Goal: Task Accomplishment & Management: Complete application form

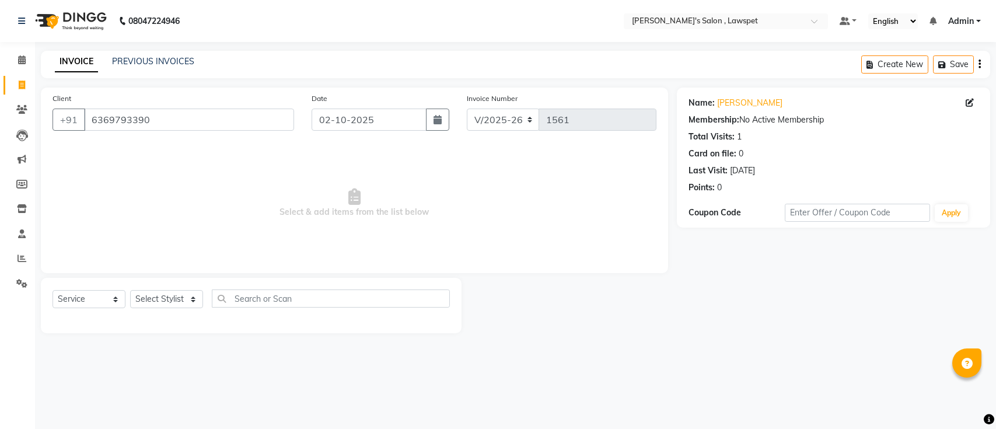
select select "8614"
select select "service"
click at [150, 62] on link "PREVIOUS INVOICES" at bounding box center [153, 61] width 82 height 10
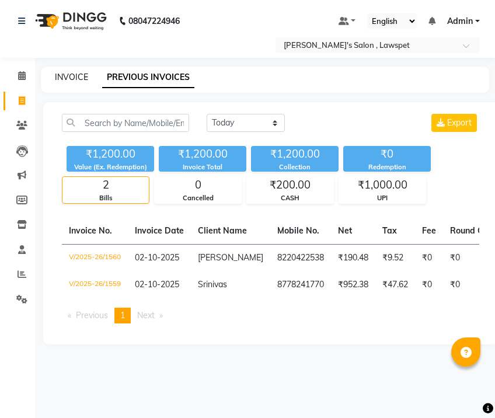
click at [80, 78] on link "INVOICE" at bounding box center [71, 77] width 33 height 10
select select "service"
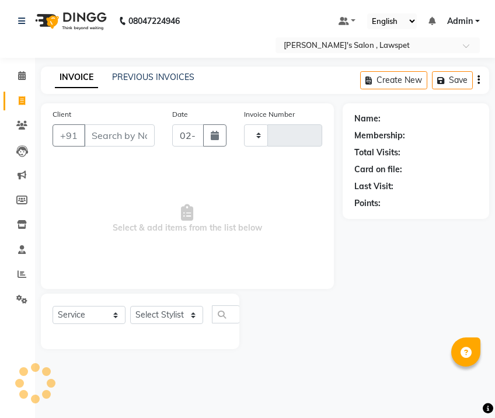
type input "1561"
select select "8614"
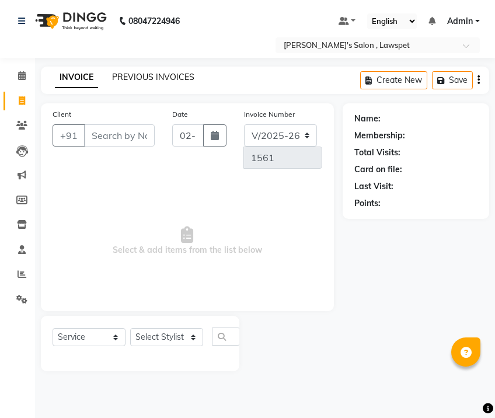
click at [159, 72] on link "PREVIOUS INVOICES" at bounding box center [153, 77] width 82 height 10
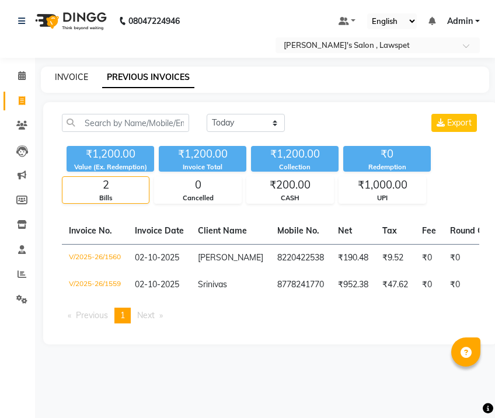
click at [79, 78] on link "INVOICE" at bounding box center [71, 77] width 33 height 10
select select "8614"
select select "service"
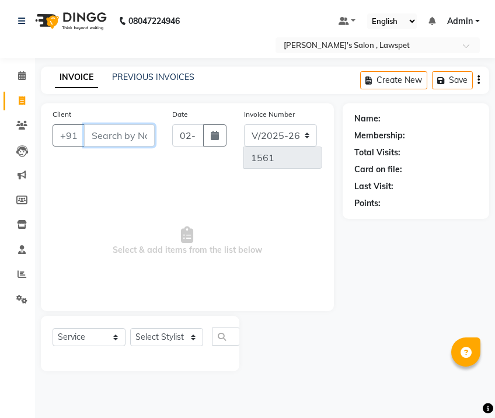
click at [103, 132] on input "Client" at bounding box center [119, 135] width 71 height 22
paste input "9629630664"
type input "9629630664"
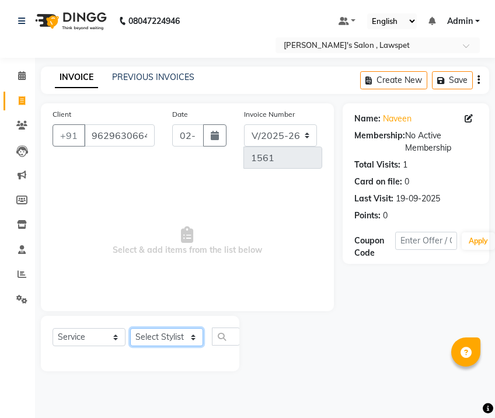
click at [167, 332] on select "Select Stylist Admin [PERSON_NAME]" at bounding box center [166, 337] width 73 height 18
select select "86418"
click at [130, 328] on select "Select Stylist Admin [PERSON_NAME]" at bounding box center [166, 337] width 73 height 18
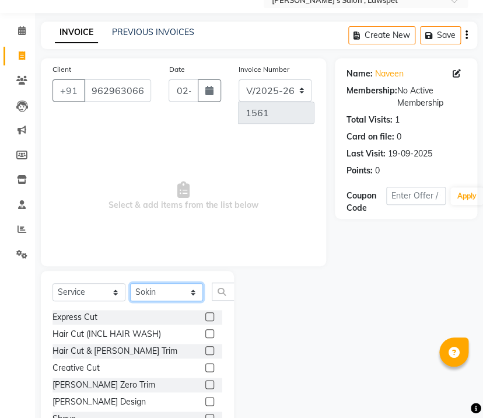
scroll to position [78, 0]
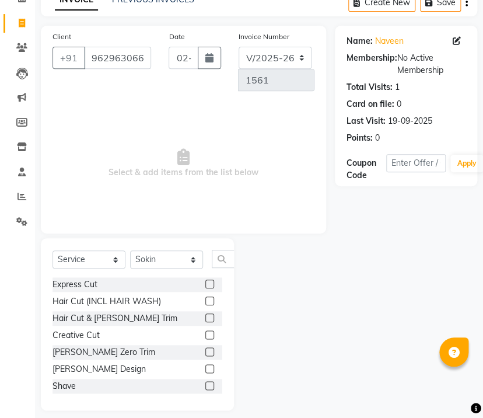
click at [205, 320] on label at bounding box center [209, 317] width 9 height 9
click at [205, 320] on input "checkbox" at bounding box center [209, 318] width 8 height 8
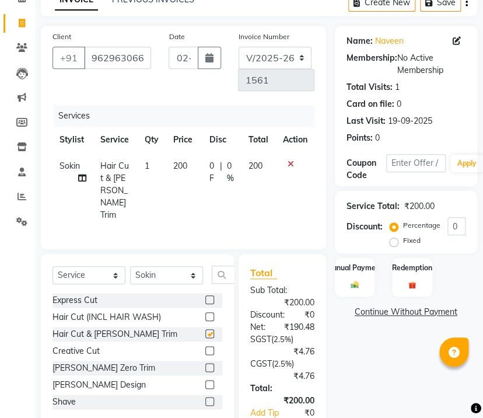
checkbox input "false"
click at [359, 272] on label "Manual Payment" at bounding box center [354, 266] width 58 height 11
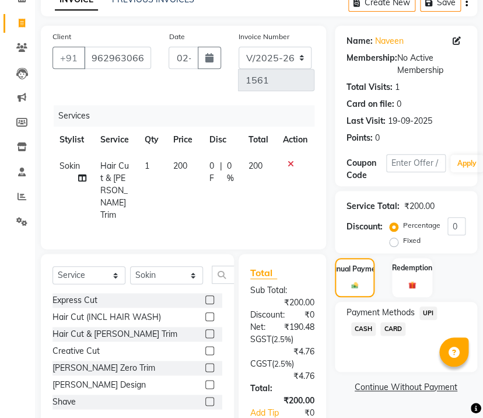
click at [433, 310] on span "UPI" at bounding box center [428, 312] width 18 height 13
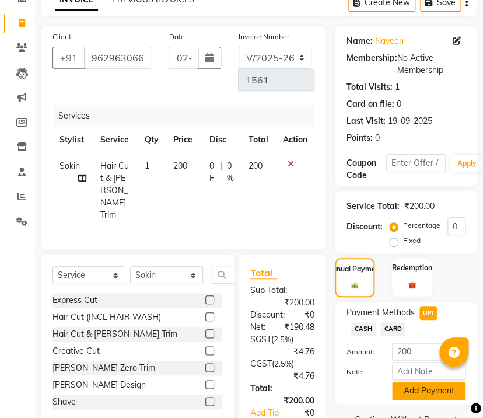
click at [409, 387] on button "Add Payment" at bounding box center [428, 390] width 73 height 18
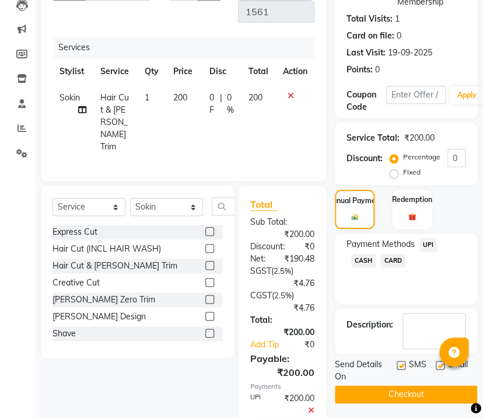
scroll to position [227, 0]
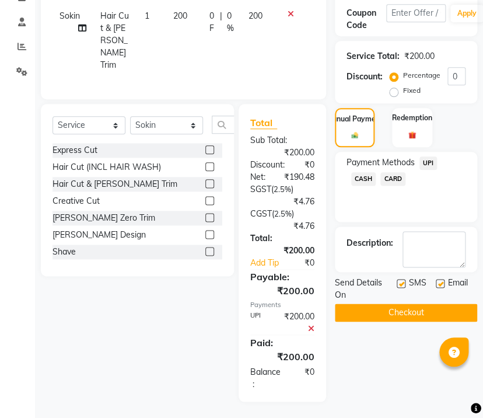
click at [396, 310] on button "Checkout" at bounding box center [406, 312] width 142 height 18
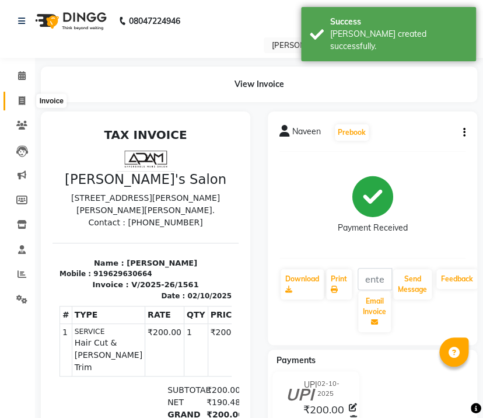
click at [24, 99] on icon at bounding box center [22, 100] width 6 height 9
select select "8614"
select select "service"
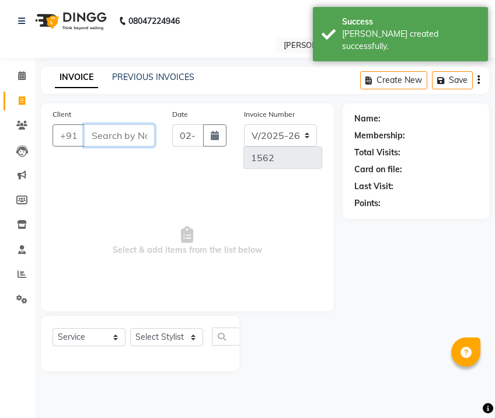
click at [106, 135] on input "Client" at bounding box center [119, 135] width 71 height 22
paste input "9789545464"
type input "9789545464"
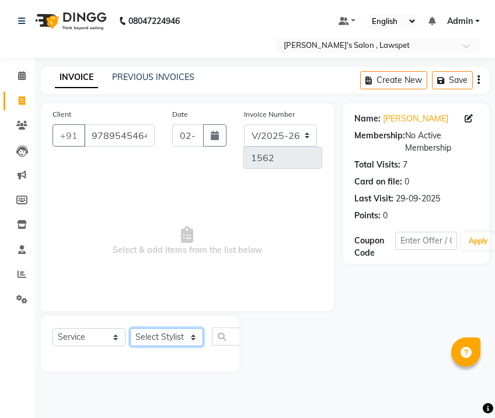
click at [172, 339] on select "Select Stylist Admin [PERSON_NAME]" at bounding box center [166, 337] width 73 height 18
select select "86417"
click at [130, 328] on select "Select Stylist Admin [PERSON_NAME]" at bounding box center [166, 337] width 73 height 18
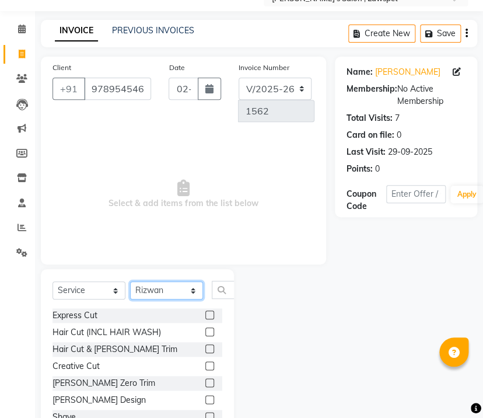
scroll to position [87, 0]
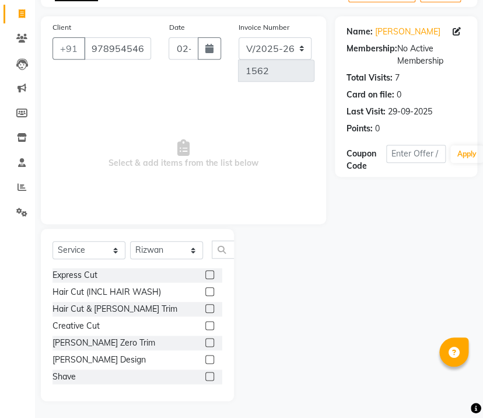
click at [205, 309] on label at bounding box center [209, 308] width 9 height 9
click at [205, 309] on input "checkbox" at bounding box center [209, 309] width 8 height 8
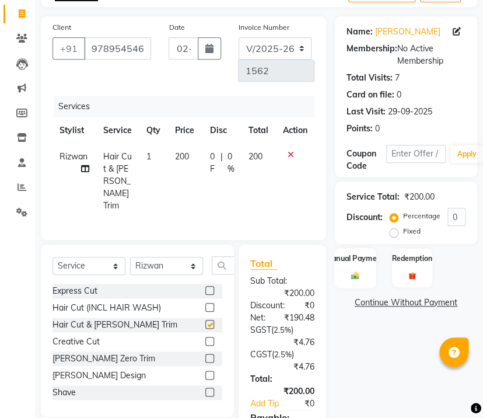
checkbox input "false"
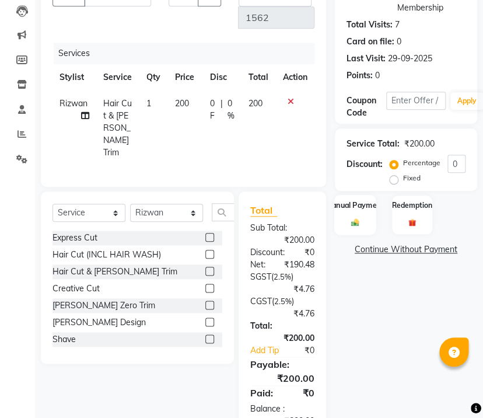
scroll to position [164, 0]
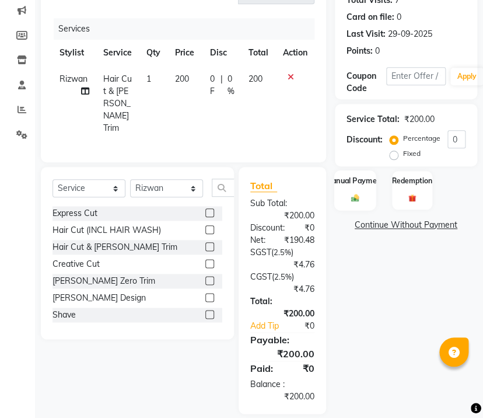
click at [358, 177] on label "Manual Payment" at bounding box center [354, 179] width 58 height 11
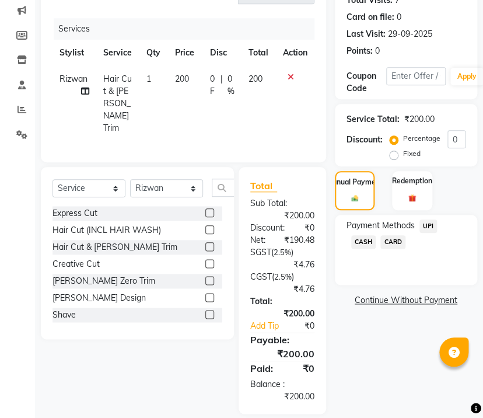
click at [356, 238] on span "CASH" at bounding box center [363, 241] width 25 height 13
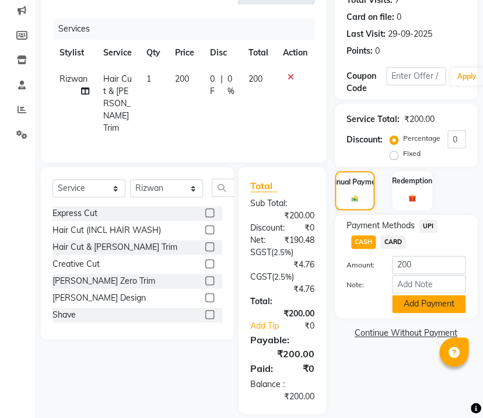
click at [421, 304] on button "Add Payment" at bounding box center [428, 304] width 73 height 18
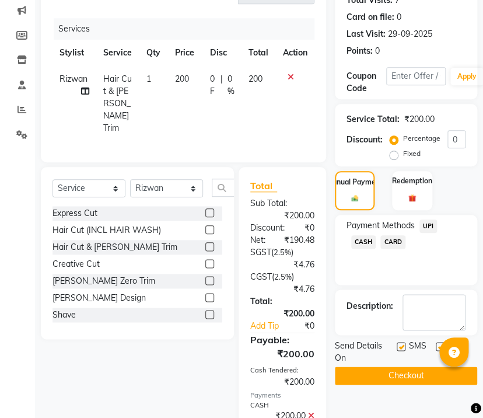
click at [401, 375] on button "Checkout" at bounding box center [406, 375] width 142 height 18
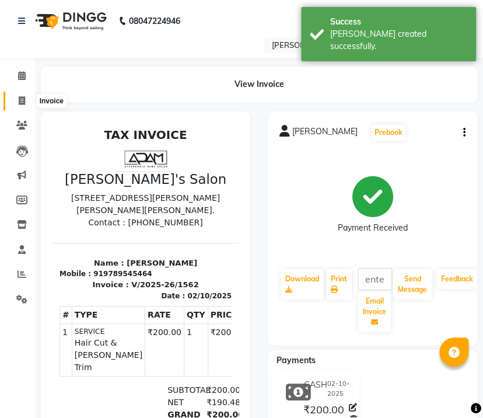
click at [25, 99] on span at bounding box center [22, 100] width 20 height 13
select select "service"
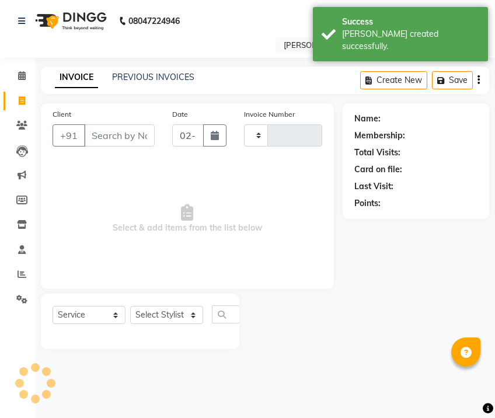
type input "1563"
select select "8614"
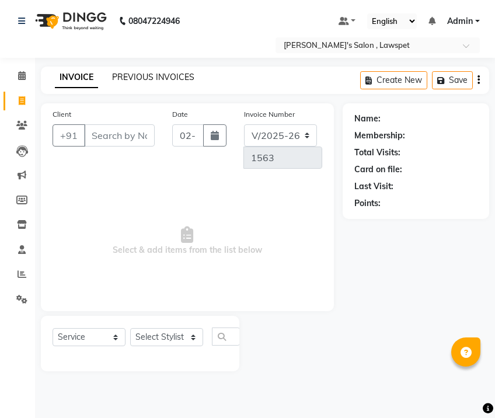
click at [140, 79] on link "PREVIOUS INVOICES" at bounding box center [153, 77] width 82 height 10
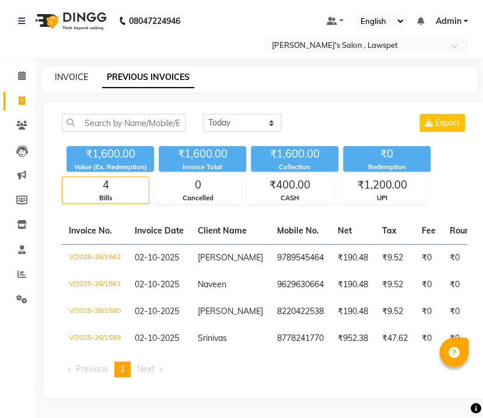
click at [78, 76] on link "INVOICE" at bounding box center [71, 77] width 33 height 10
select select "service"
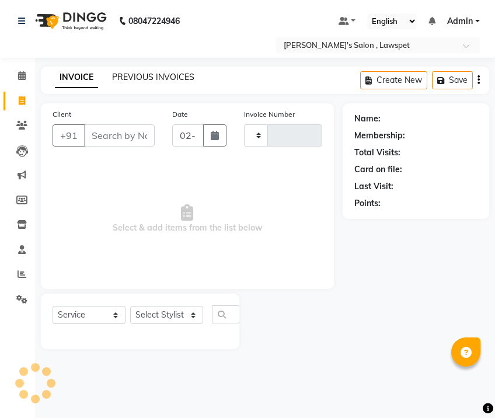
type input "1563"
select select "8614"
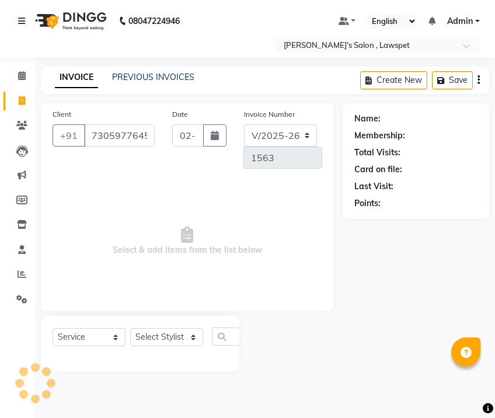
type input "7305977645"
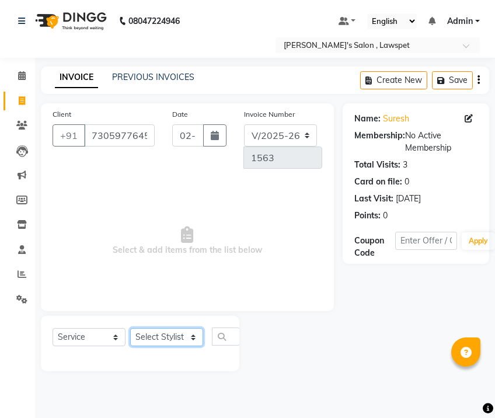
click at [159, 341] on select "Select Stylist Admin [PERSON_NAME]" at bounding box center [166, 337] width 73 height 18
select select "86417"
click at [130, 328] on select "Select Stylist Admin [PERSON_NAME]" at bounding box center [166, 337] width 73 height 18
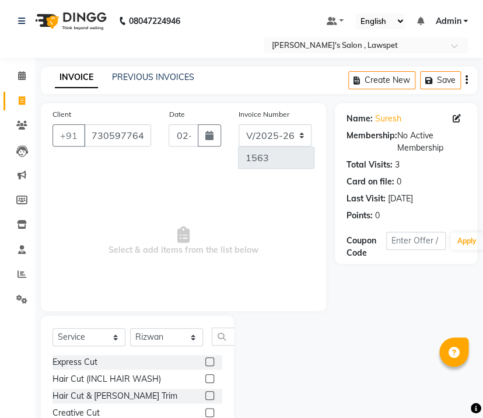
click at [205, 362] on label at bounding box center [209, 361] width 9 height 9
click at [205, 362] on input "checkbox" at bounding box center [209, 362] width 8 height 8
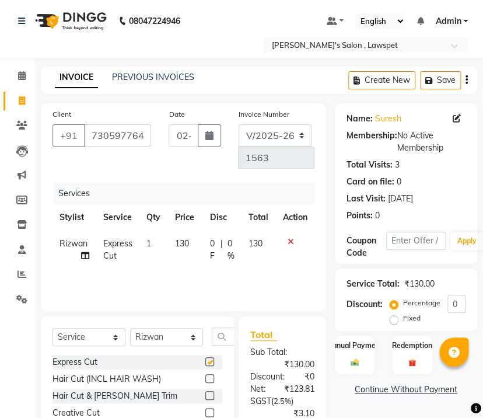
checkbox input "false"
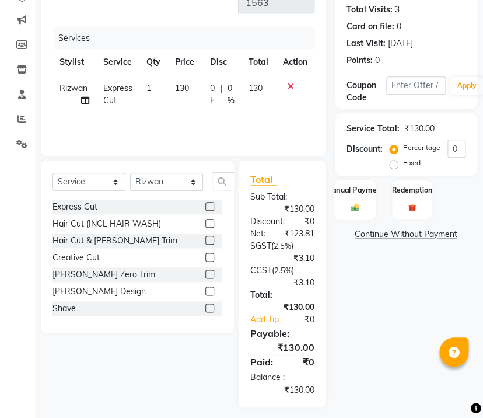
click at [353, 198] on div "Manual Payment" at bounding box center [354, 199] width 41 height 40
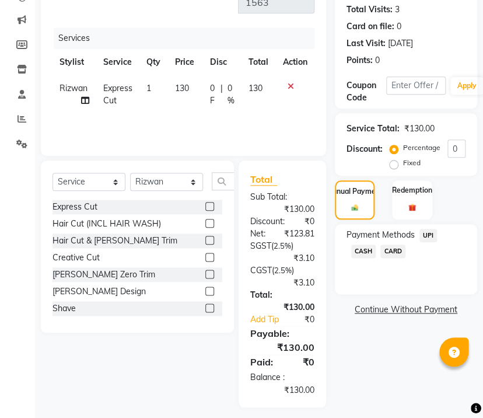
click at [363, 248] on span "CASH" at bounding box center [363, 250] width 25 height 13
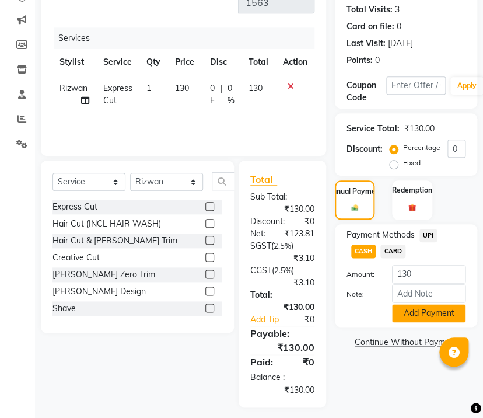
click at [405, 314] on button "Add Payment" at bounding box center [428, 313] width 73 height 18
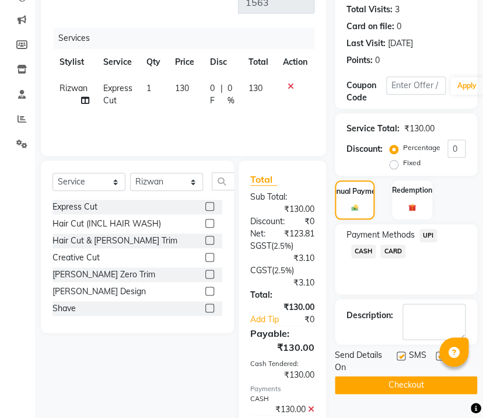
click at [395, 386] on button "Checkout" at bounding box center [406, 385] width 142 height 18
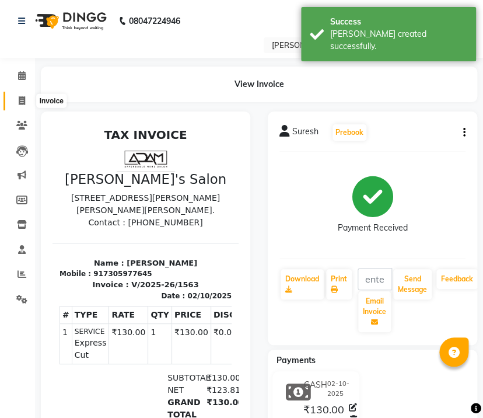
click at [30, 100] on span at bounding box center [22, 100] width 20 height 13
select select "8614"
select select "service"
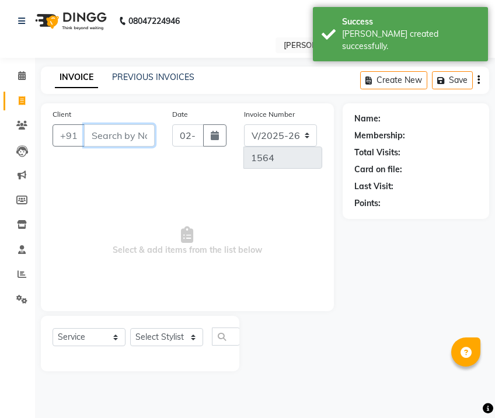
click at [113, 138] on input "Client" at bounding box center [119, 135] width 71 height 22
paste input "8015621288"
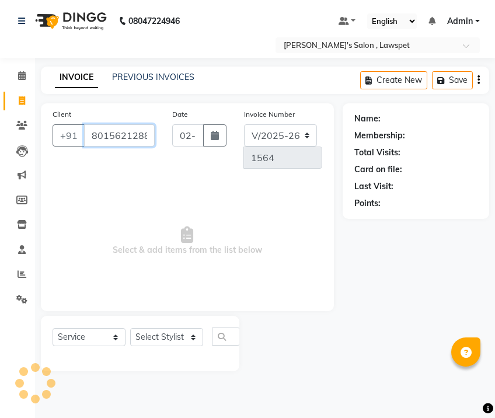
type input "8015621288"
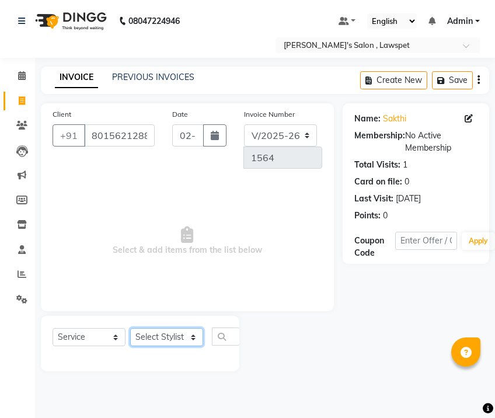
click at [167, 334] on select "Select Stylist Admin [PERSON_NAME]" at bounding box center [166, 337] width 73 height 18
select select "86417"
click at [130, 328] on select "Select Stylist Admin [PERSON_NAME]" at bounding box center [166, 337] width 73 height 18
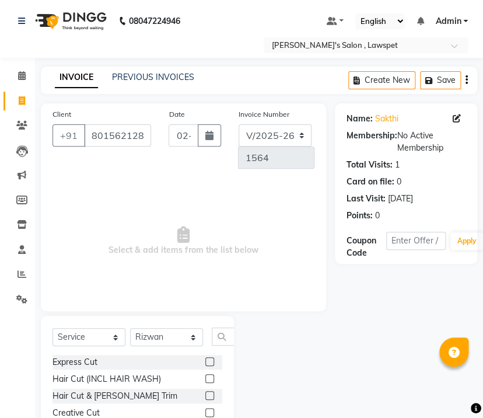
click at [205, 395] on label at bounding box center [209, 395] width 9 height 9
click at [205, 395] on input "checkbox" at bounding box center [209, 396] width 8 height 8
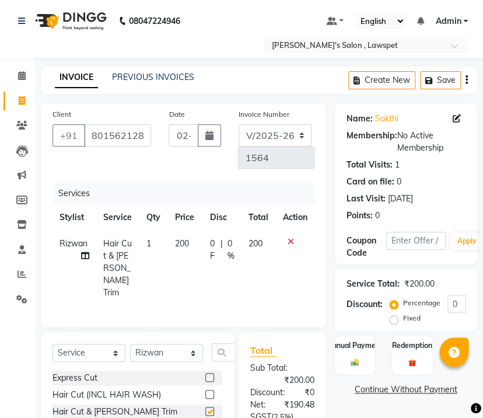
checkbox input "false"
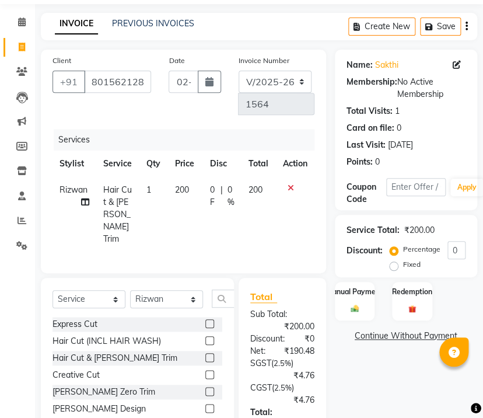
scroll to position [78, 0]
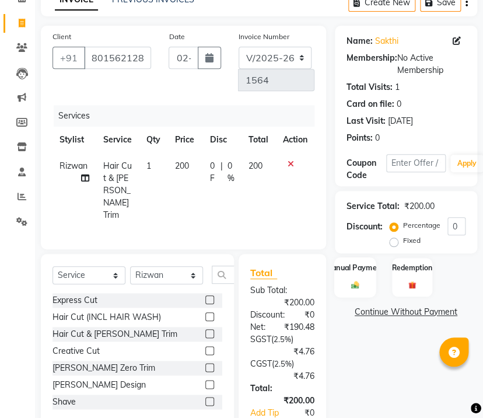
click at [346, 274] on div "Manual Payment" at bounding box center [354, 277] width 41 height 40
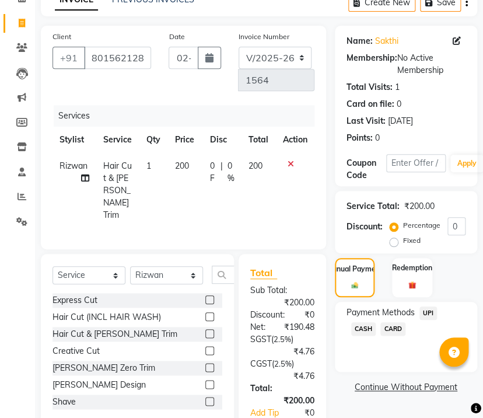
click at [438, 312] on div "Payment Methods UPI CASH CARD" at bounding box center [405, 321] width 119 height 31
click at [435, 310] on span "UPI" at bounding box center [428, 312] width 18 height 13
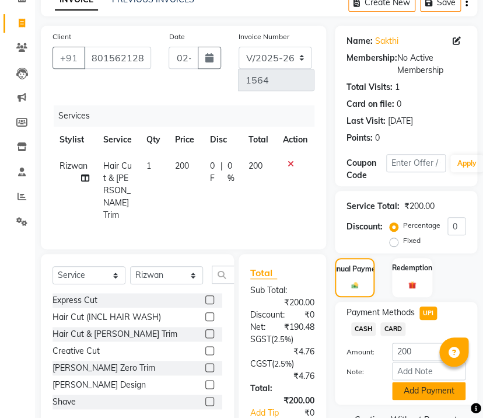
click at [415, 390] on button "Add Payment" at bounding box center [428, 390] width 73 height 18
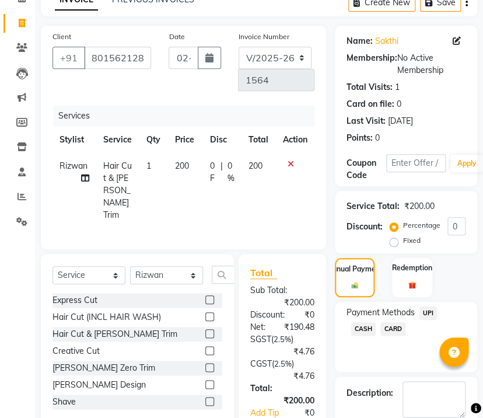
scroll to position [227, 0]
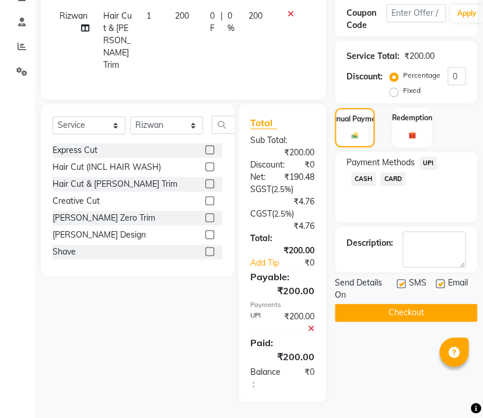
click at [413, 310] on button "Checkout" at bounding box center [406, 312] width 142 height 18
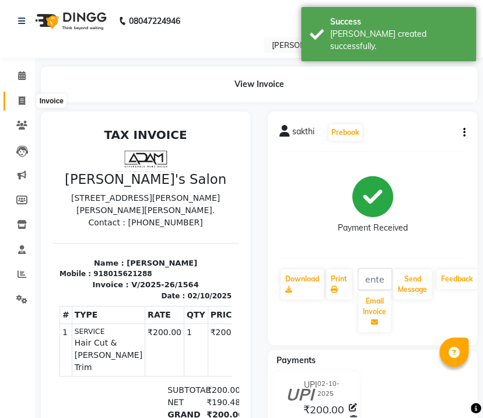
click at [16, 100] on span at bounding box center [22, 100] width 20 height 13
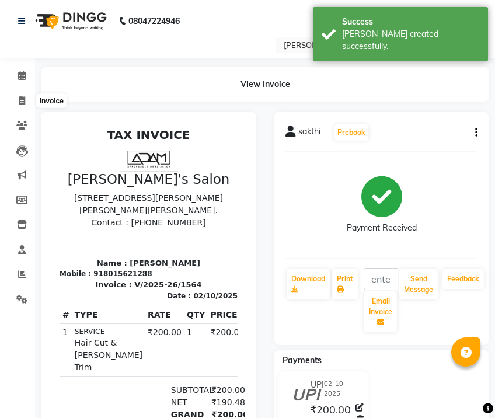
select select "8614"
select select "service"
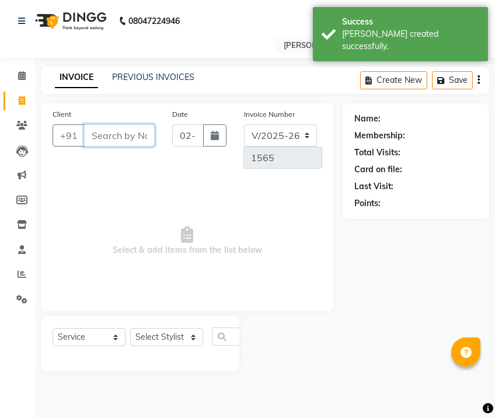
click at [96, 131] on input "Client" at bounding box center [119, 135] width 71 height 22
paste input "6369793390"
type input "6369793390"
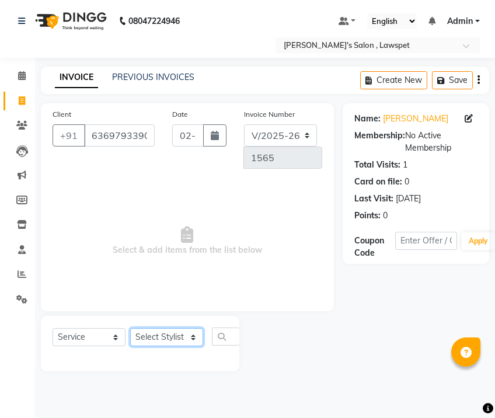
click at [151, 334] on select "Select Stylist Admin [PERSON_NAME]" at bounding box center [166, 337] width 73 height 18
select select "86417"
click at [130, 328] on select "Select Stylist Admin [PERSON_NAME]" at bounding box center [166, 337] width 73 height 18
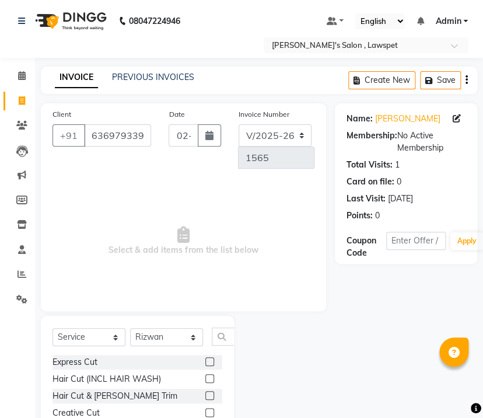
click at [205, 362] on label at bounding box center [209, 361] width 9 height 9
click at [205, 362] on input "checkbox" at bounding box center [209, 362] width 8 height 8
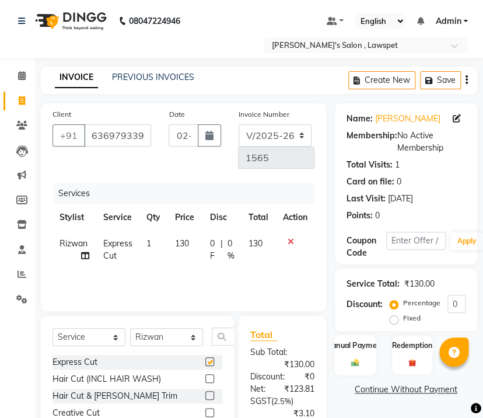
checkbox input "false"
click at [356, 358] on img at bounding box center [354, 362] width 13 height 9
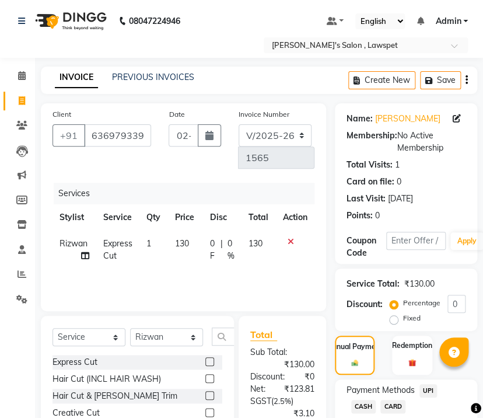
click at [425, 384] on span "UPI" at bounding box center [428, 390] width 18 height 13
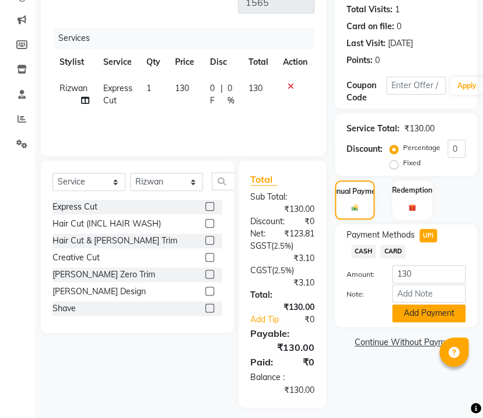
click at [408, 316] on button "Add Payment" at bounding box center [428, 313] width 73 height 18
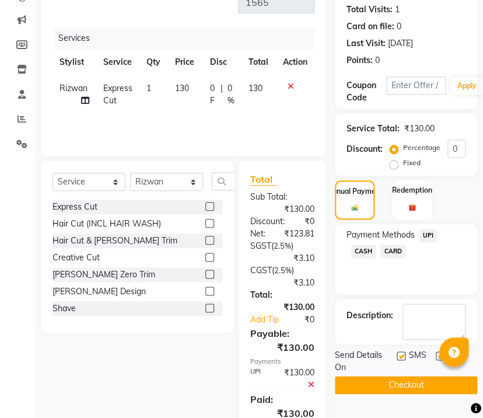
click at [412, 384] on button "Checkout" at bounding box center [406, 385] width 142 height 18
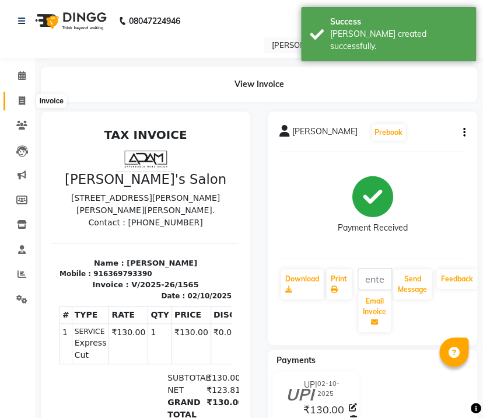
click at [22, 100] on icon at bounding box center [22, 100] width 6 height 9
select select "service"
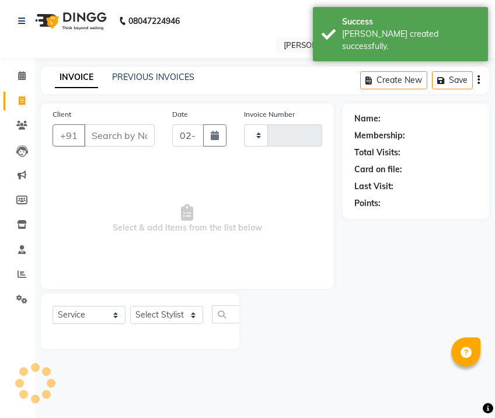
type input "1566"
select select "8614"
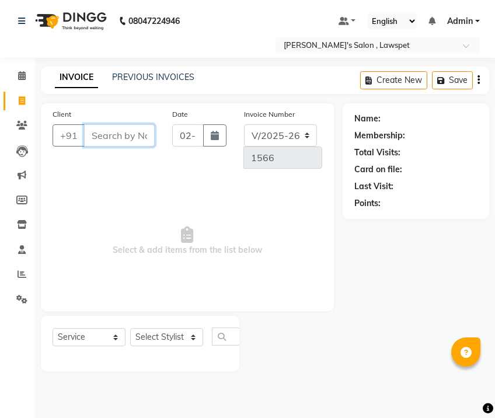
click at [107, 136] on input "Client" at bounding box center [119, 135] width 71 height 22
paste input "6383687300"
type input "6383687300"
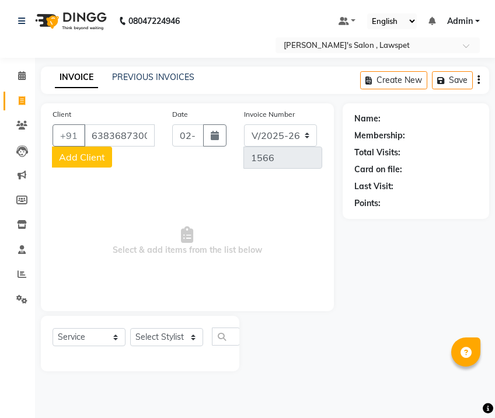
click at [90, 155] on span "Add Client" at bounding box center [82, 157] width 46 height 12
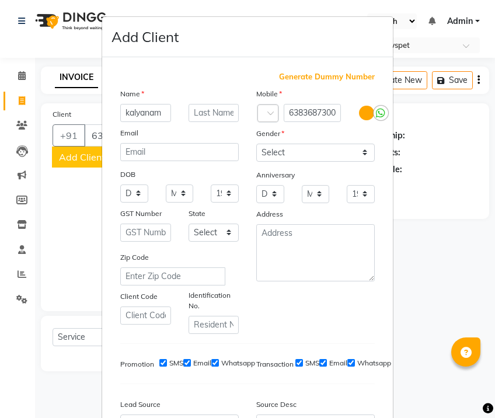
type input "kalyanam"
click at [286, 152] on select "Select [DEMOGRAPHIC_DATA] [DEMOGRAPHIC_DATA] Other Prefer Not To Say" at bounding box center [315, 152] width 118 height 18
select select "[DEMOGRAPHIC_DATA]"
click at [256, 143] on select "Select [DEMOGRAPHIC_DATA] [DEMOGRAPHIC_DATA] Other Prefer Not To Say" at bounding box center [315, 152] width 118 height 18
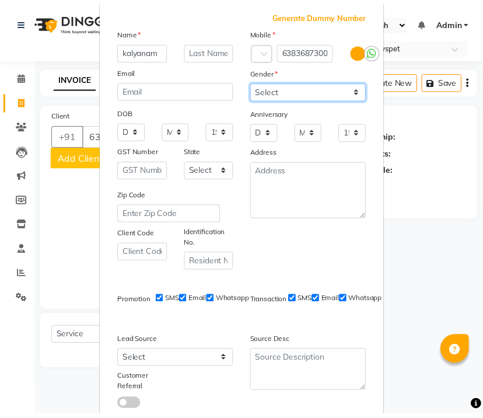
scroll to position [137, 0]
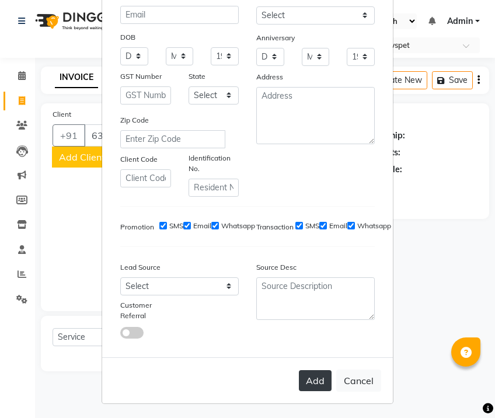
click at [314, 376] on button "Add" at bounding box center [315, 380] width 33 height 21
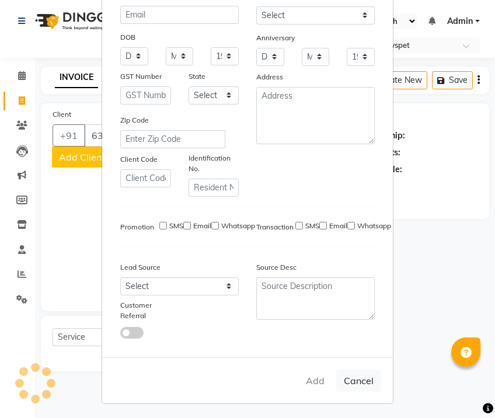
select select
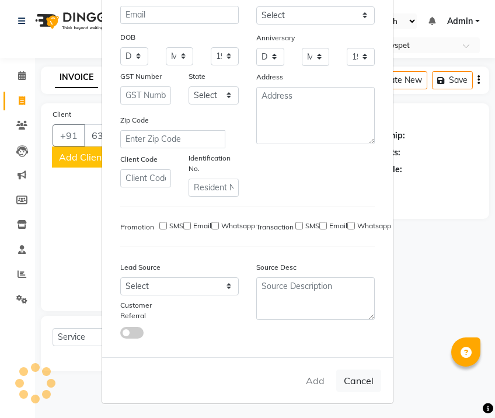
select select
checkbox input "false"
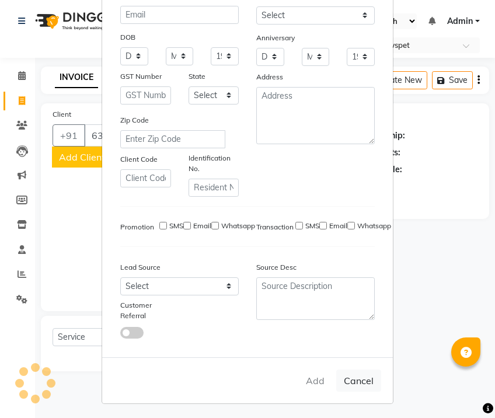
checkbox input "false"
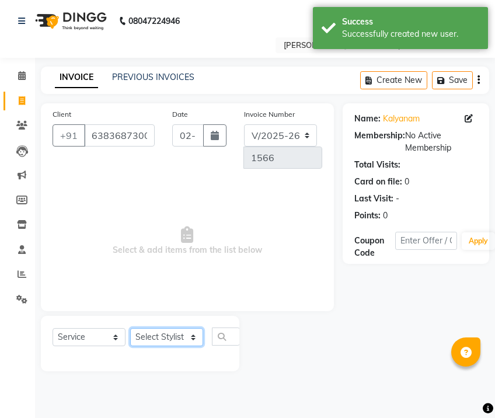
click at [160, 333] on select "Select Stylist Admin [PERSON_NAME]" at bounding box center [166, 337] width 73 height 18
select select "86419"
click at [130, 328] on select "Select Stylist Admin [PERSON_NAME]" at bounding box center [166, 337] width 73 height 18
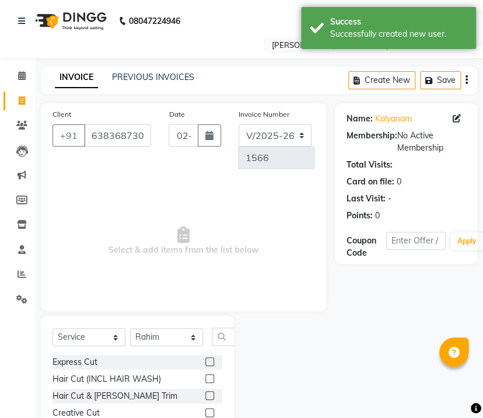
click at [205, 359] on label at bounding box center [209, 361] width 9 height 9
click at [205, 359] on input "checkbox" at bounding box center [209, 362] width 8 height 8
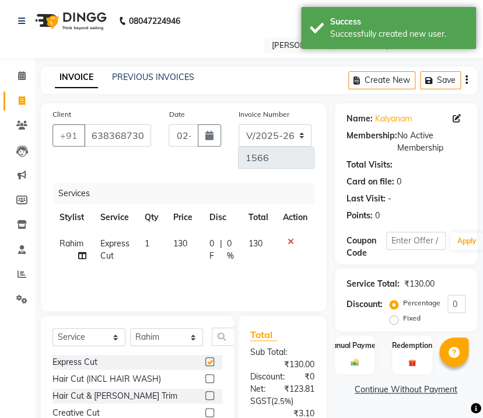
checkbox input "false"
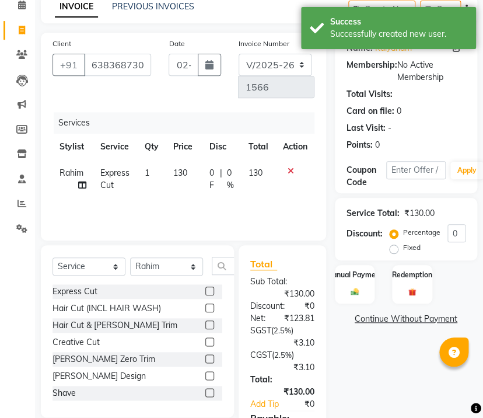
scroll to position [155, 0]
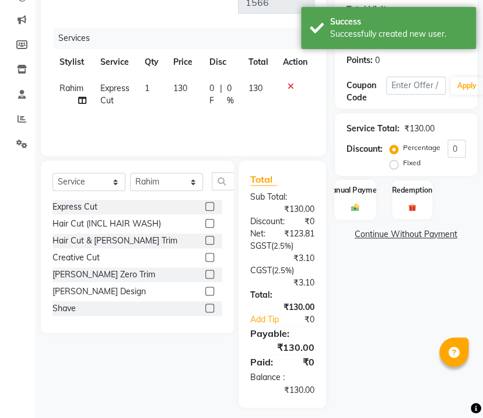
click at [359, 193] on label "Manual Payment" at bounding box center [354, 189] width 58 height 11
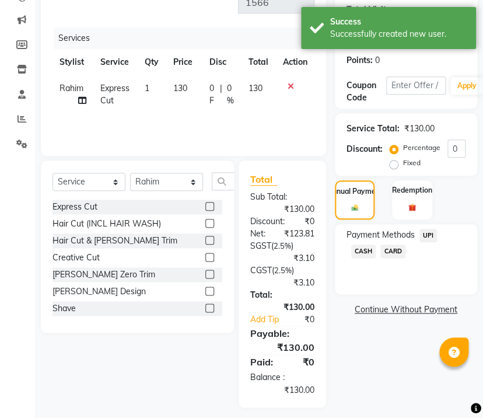
click at [362, 244] on span "CASH" at bounding box center [363, 250] width 25 height 13
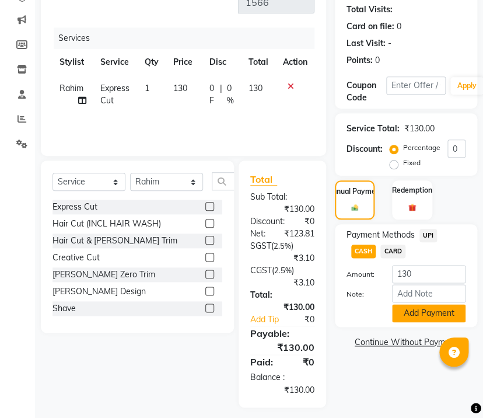
click at [418, 313] on button "Add Payment" at bounding box center [428, 313] width 73 height 18
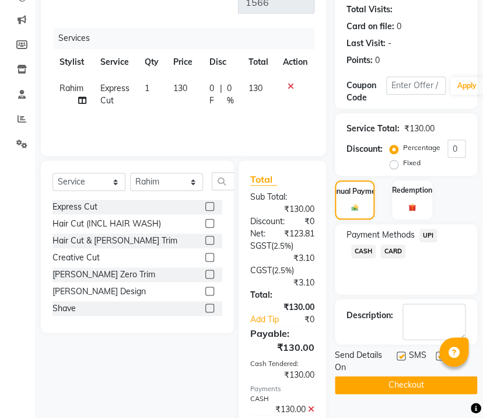
click at [394, 384] on button "Checkout" at bounding box center [406, 385] width 142 height 18
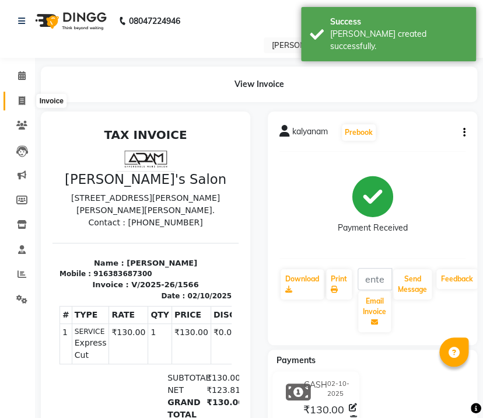
click at [25, 101] on span at bounding box center [22, 100] width 20 height 13
select select "service"
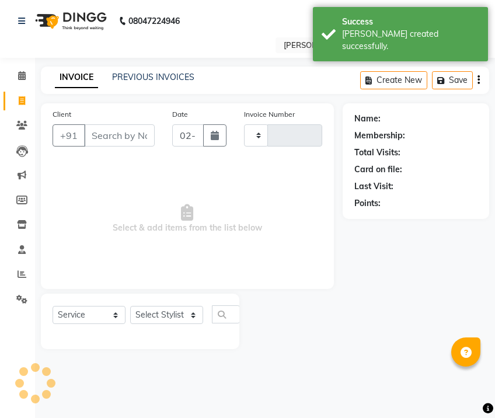
type input "1567"
select select "8614"
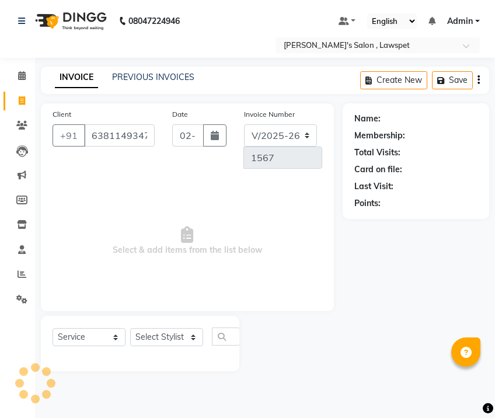
type input "6381149347"
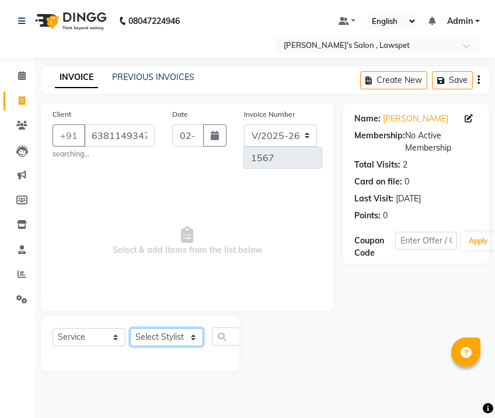
click at [157, 336] on select "Select Stylist Admin [PERSON_NAME]" at bounding box center [166, 337] width 73 height 18
select select "86419"
click at [130, 328] on select "Select Stylist Admin [PERSON_NAME]" at bounding box center [166, 337] width 73 height 18
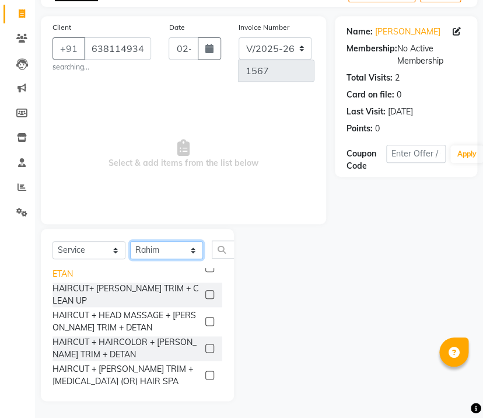
scroll to position [949, 0]
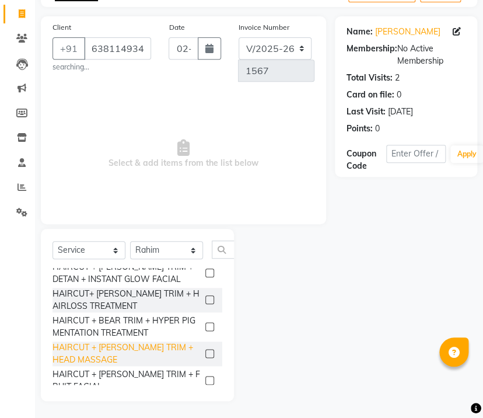
click at [164, 341] on div "HAIRCUT + [PERSON_NAME] TRIM + HEAD MASSAGE" at bounding box center [126, 353] width 148 height 24
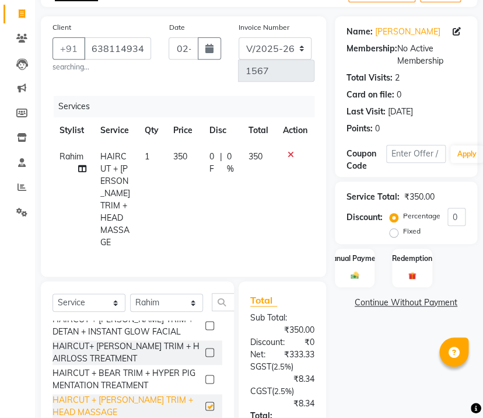
checkbox input "false"
click at [261, 155] on span "350" at bounding box center [255, 156] width 14 height 10
select select "86419"
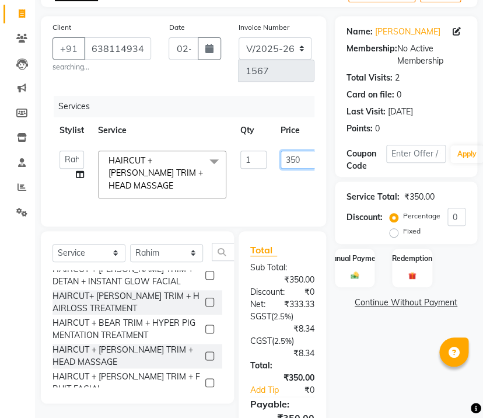
click at [294, 163] on input "350" at bounding box center [298, 159] width 35 height 18
type input "300"
click at [358, 268] on div "Manual Payment" at bounding box center [354, 267] width 41 height 40
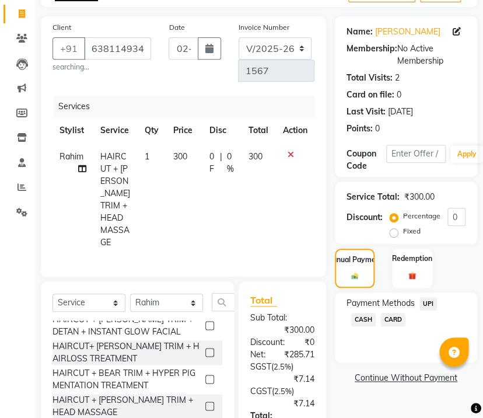
click at [425, 306] on span "UPI" at bounding box center [428, 303] width 18 height 13
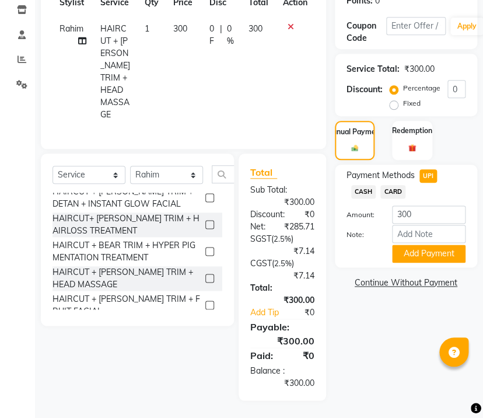
scroll to position [226, 0]
click at [417, 244] on button "Add Payment" at bounding box center [428, 253] width 73 height 18
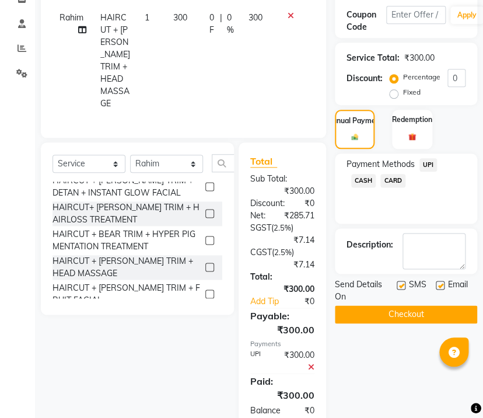
click at [402, 318] on button "Checkout" at bounding box center [406, 314] width 142 height 18
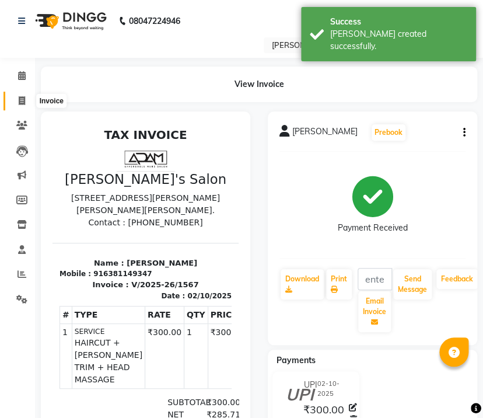
click at [26, 104] on span at bounding box center [22, 100] width 20 height 13
select select "service"
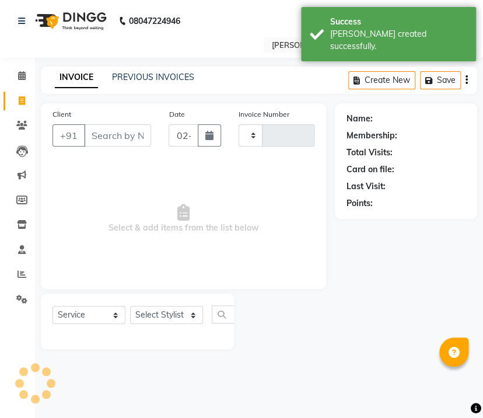
type input "1568"
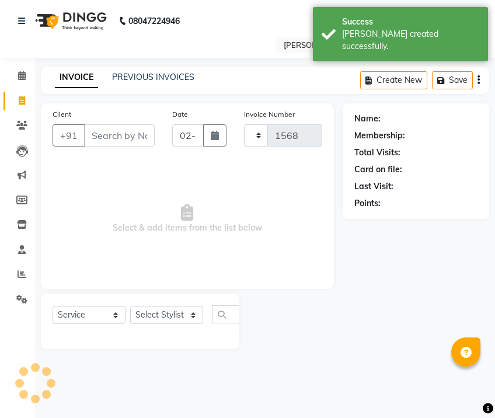
select select "8614"
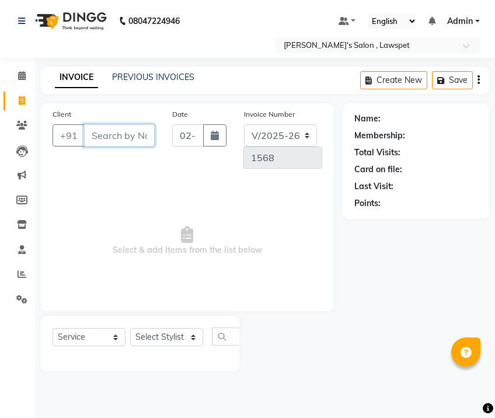
paste input "6383352657"
type input "6383352657"
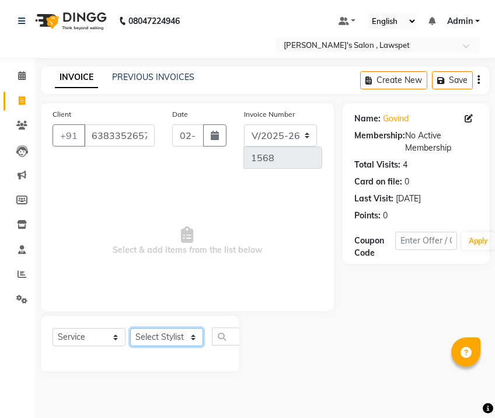
click at [166, 339] on select "Select Stylist Admin [PERSON_NAME]" at bounding box center [166, 337] width 73 height 18
select select "86419"
click at [130, 328] on select "Select Stylist Admin [PERSON_NAME]" at bounding box center [166, 337] width 73 height 18
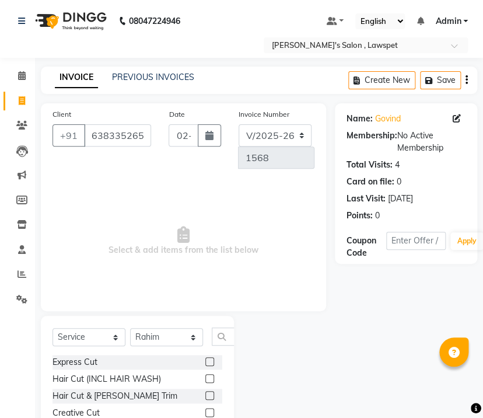
click at [205, 393] on label at bounding box center [209, 395] width 9 height 9
click at [205, 393] on input "checkbox" at bounding box center [209, 396] width 8 height 8
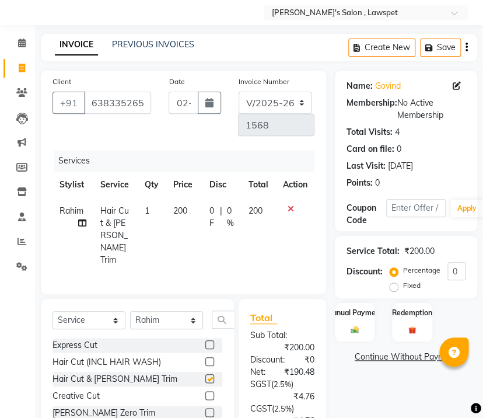
checkbox input "false"
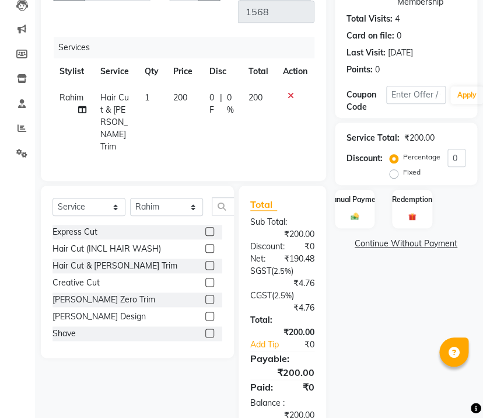
scroll to position [155, 0]
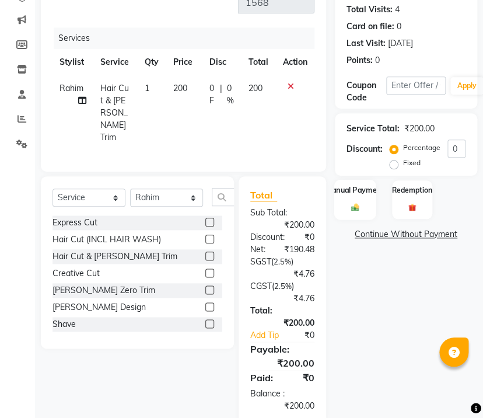
click at [350, 211] on img at bounding box center [354, 206] width 13 height 9
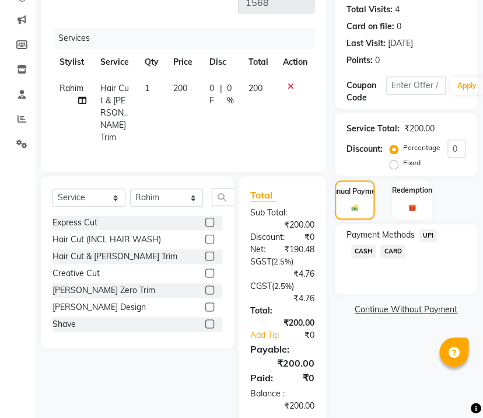
click at [362, 250] on span "CASH" at bounding box center [363, 250] width 25 height 13
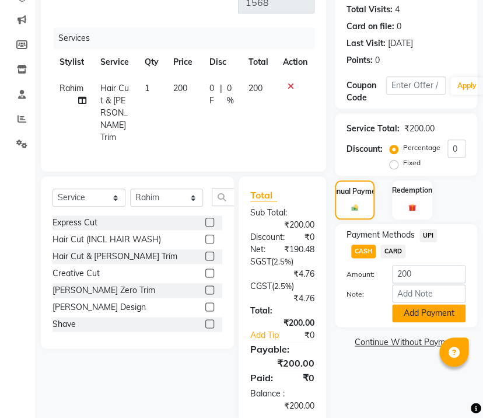
click at [414, 312] on button "Add Payment" at bounding box center [428, 313] width 73 height 18
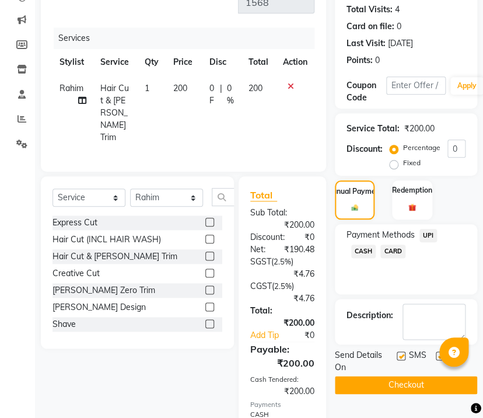
click at [401, 388] on button "Checkout" at bounding box center [406, 385] width 142 height 18
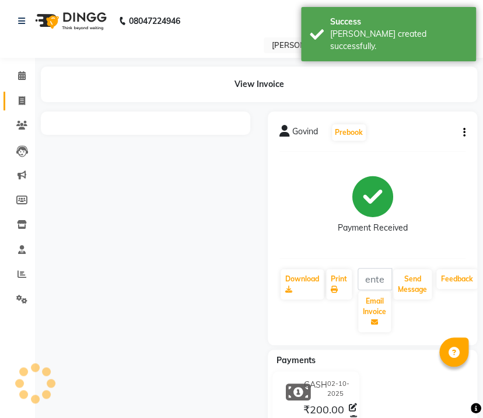
click at [22, 98] on icon at bounding box center [22, 100] width 6 height 9
select select "service"
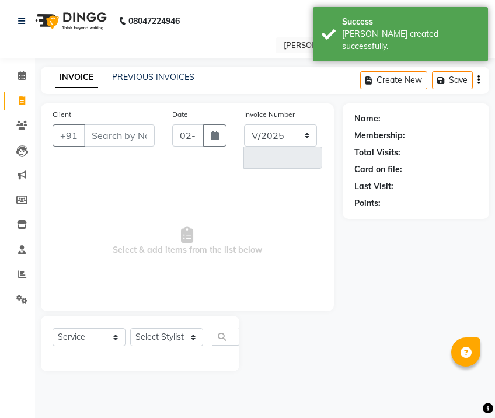
select select "8614"
type input "1569"
type input "9443294146"
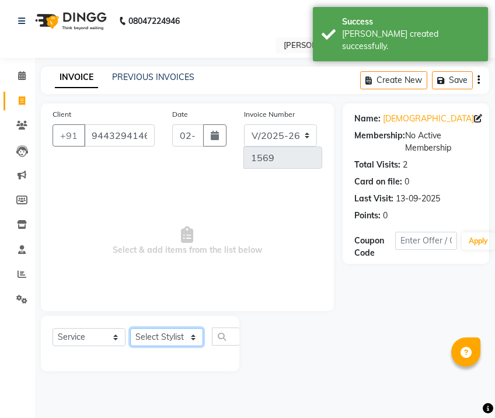
click at [157, 342] on select "Select Stylist Admin [PERSON_NAME]" at bounding box center [166, 337] width 73 height 18
select select "86419"
click at [130, 328] on select "Select Stylist Admin [PERSON_NAME]" at bounding box center [166, 337] width 73 height 18
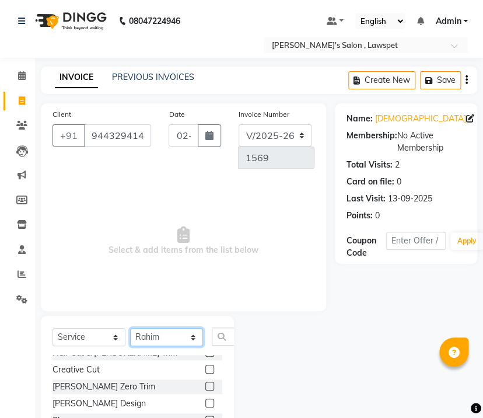
scroll to position [78, 0]
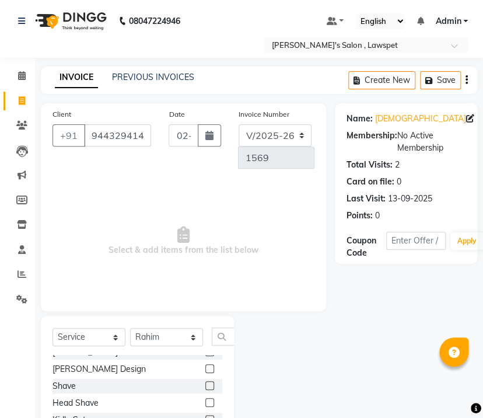
click at [205, 381] on label at bounding box center [209, 385] width 9 height 9
click at [205, 382] on input "checkbox" at bounding box center [209, 386] width 8 height 8
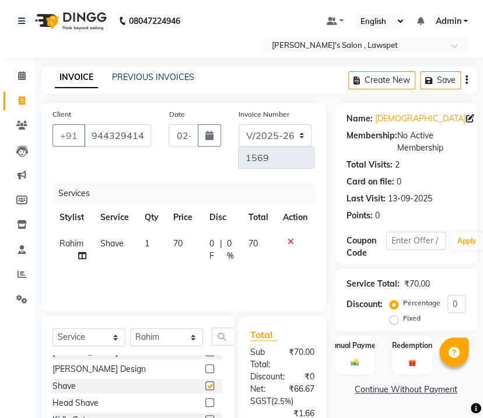
checkbox input "false"
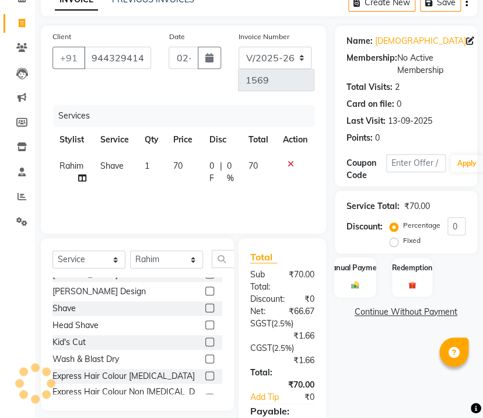
click at [358, 285] on img at bounding box center [354, 284] width 13 height 9
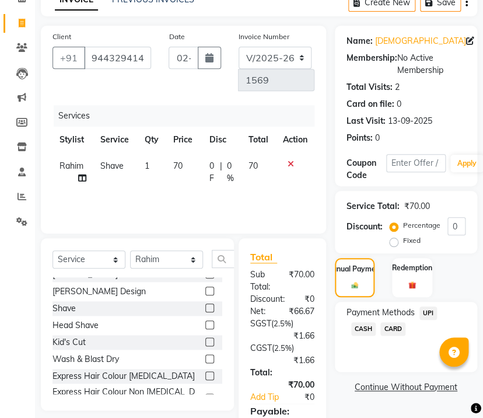
click at [365, 322] on span "CASH" at bounding box center [363, 328] width 25 height 13
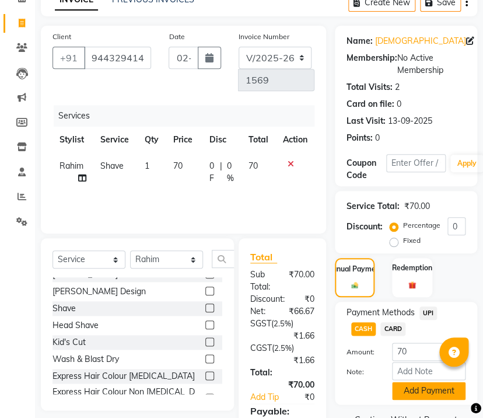
click at [415, 392] on button "Add Payment" at bounding box center [428, 390] width 73 height 18
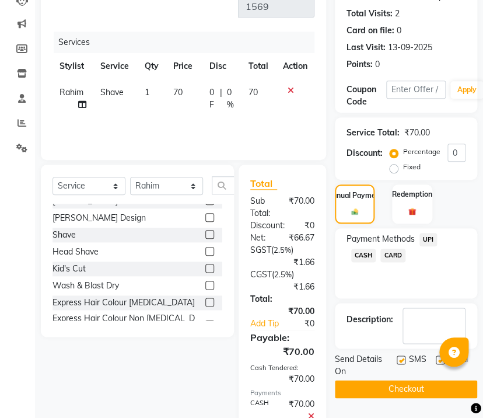
scroll to position [233, 0]
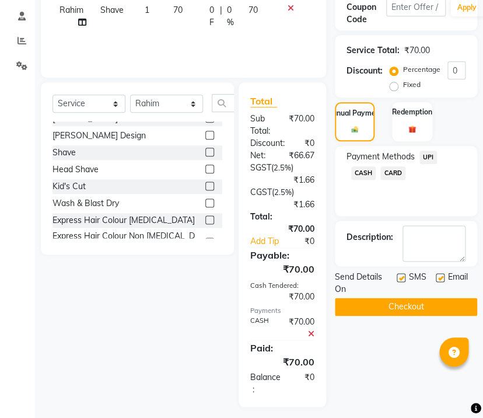
click at [404, 306] on button "Checkout" at bounding box center [406, 306] width 142 height 18
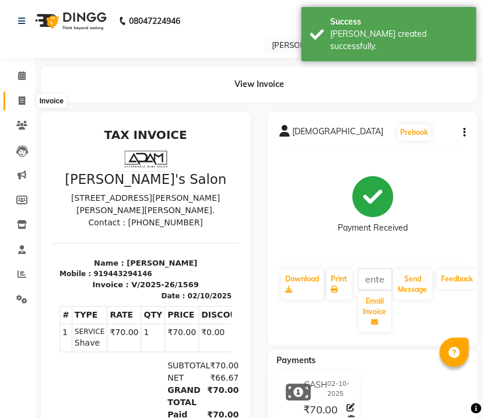
click at [24, 99] on icon at bounding box center [22, 100] width 6 height 9
select select "service"
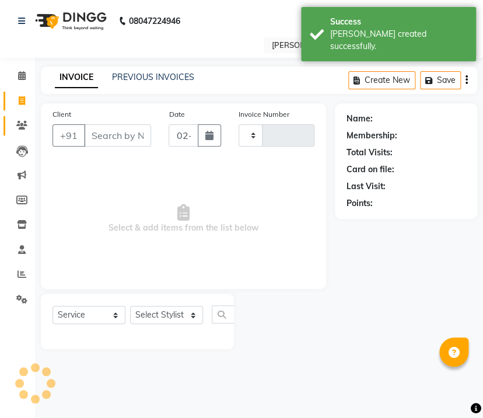
type input "1570"
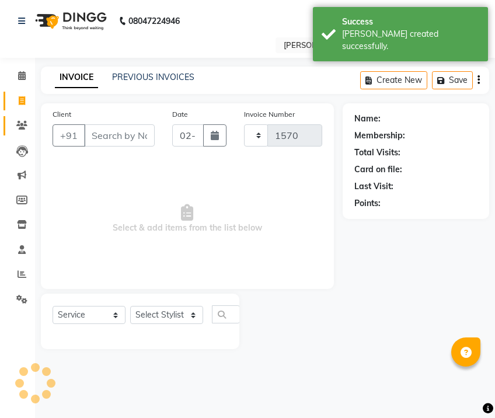
select select "8614"
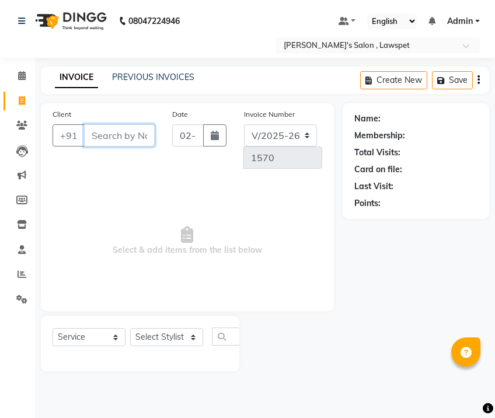
paste input "9080763441"
type input "9080763441"
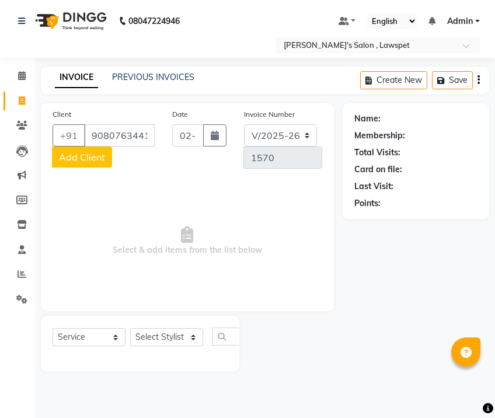
click at [82, 157] on span "Add Client" at bounding box center [82, 157] width 46 height 12
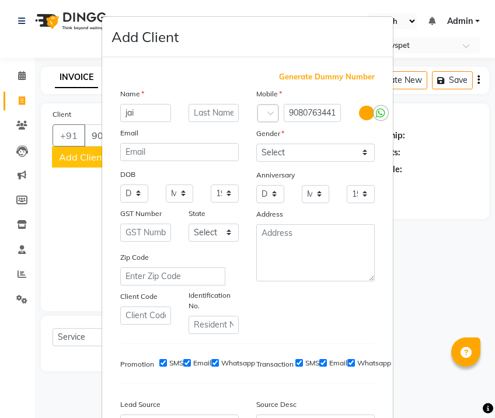
type input "jai"
click at [308, 150] on select "Select [DEMOGRAPHIC_DATA] [DEMOGRAPHIC_DATA] Other Prefer Not To Say" at bounding box center [315, 152] width 118 height 18
select select "[DEMOGRAPHIC_DATA]"
click at [256, 143] on select "Select [DEMOGRAPHIC_DATA] [DEMOGRAPHIC_DATA] Other Prefer Not To Say" at bounding box center [315, 152] width 118 height 18
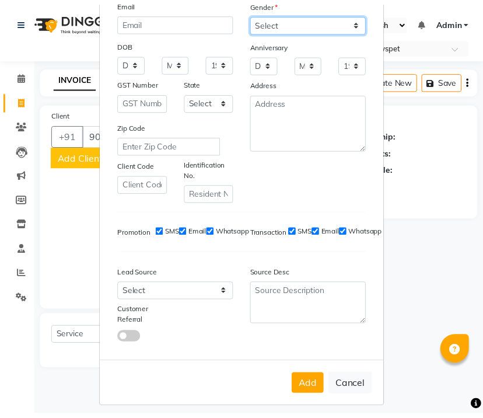
scroll to position [137, 0]
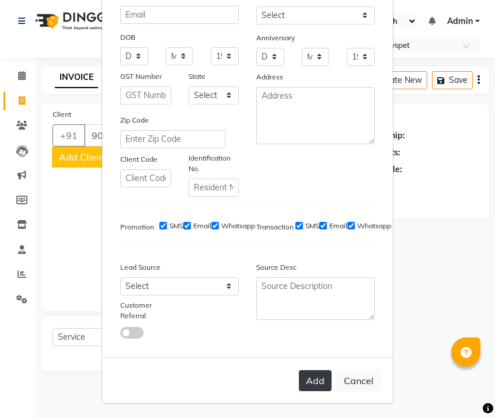
click at [309, 377] on button "Add" at bounding box center [315, 380] width 33 height 21
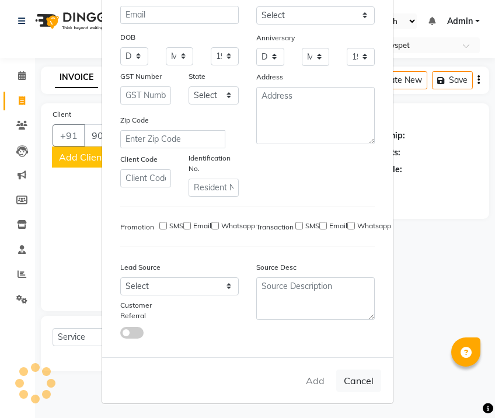
select select
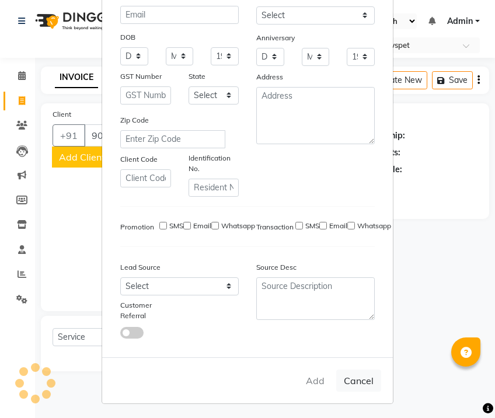
select select
checkbox input "false"
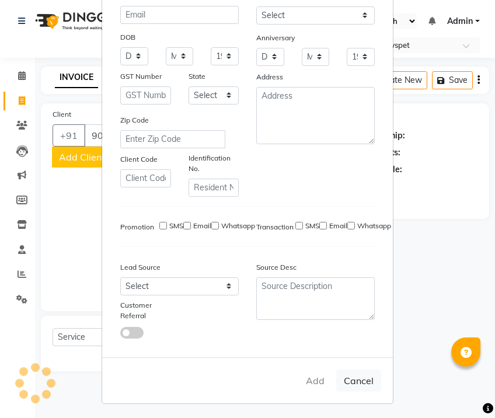
checkbox input "false"
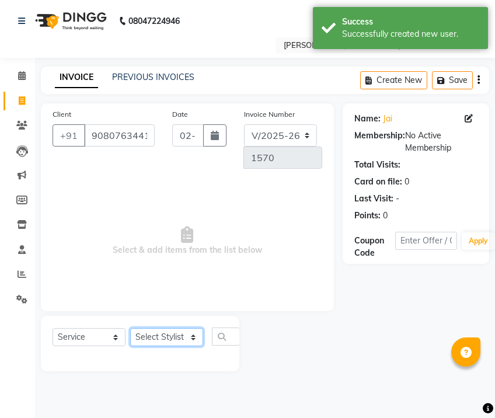
click at [176, 336] on select "Select Stylist Admin [PERSON_NAME]" at bounding box center [166, 337] width 73 height 18
select select "86419"
click at [130, 328] on select "Select Stylist Admin [PERSON_NAME]" at bounding box center [166, 337] width 73 height 18
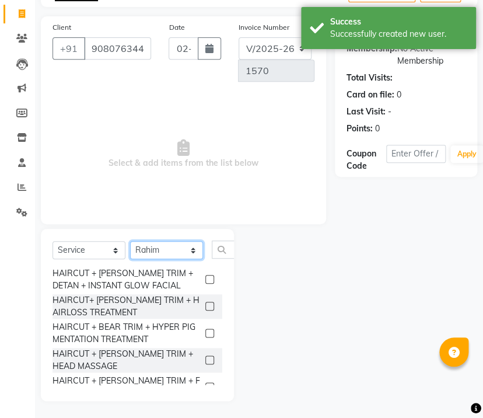
scroll to position [949, 0]
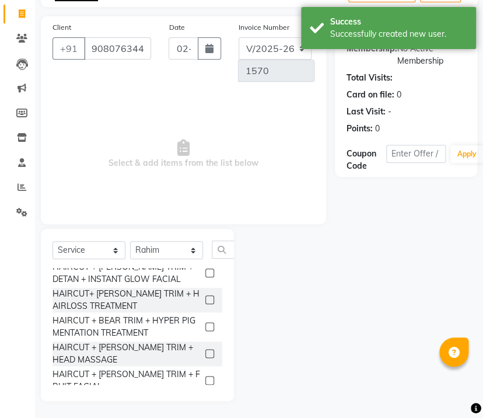
click at [158, 343] on div "HAIRCUT + [PERSON_NAME] TRIM + HEAD MASSAGE" at bounding box center [126, 353] width 148 height 24
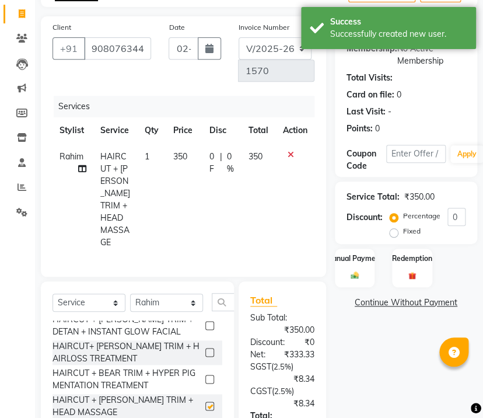
checkbox input "false"
click at [260, 156] on span "350" at bounding box center [255, 156] width 14 height 10
select select "86419"
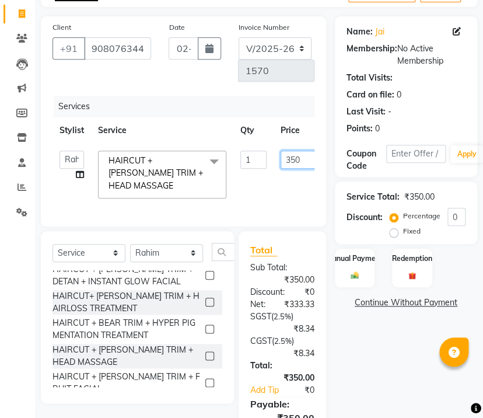
click at [292, 160] on input "350" at bounding box center [298, 159] width 35 height 18
type input "300"
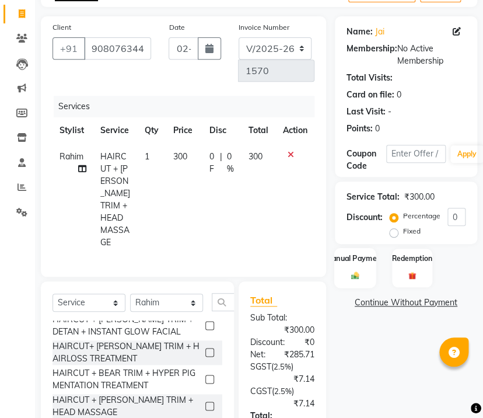
click at [349, 269] on div "Manual Payment" at bounding box center [354, 267] width 41 height 40
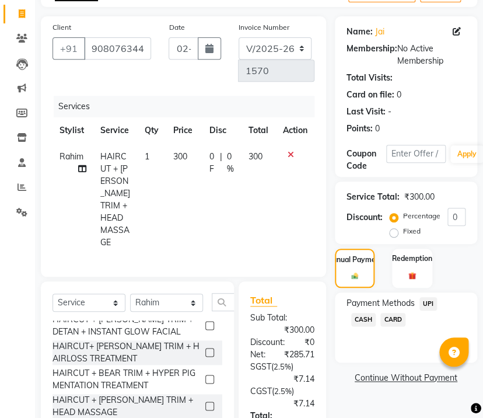
click at [432, 301] on span "UPI" at bounding box center [428, 303] width 18 height 13
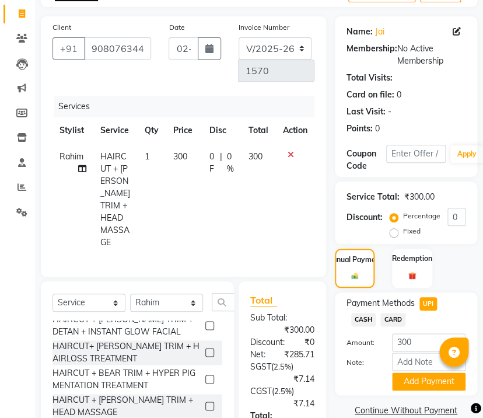
scroll to position [226, 0]
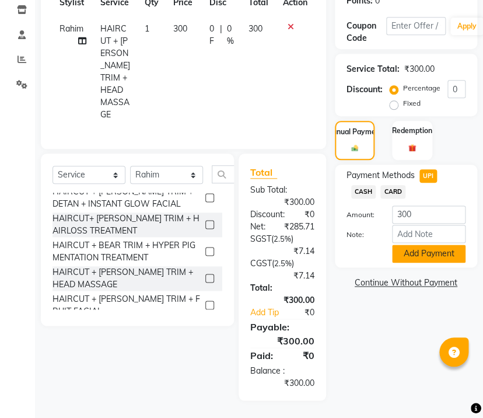
click at [425, 244] on button "Add Payment" at bounding box center [428, 253] width 73 height 18
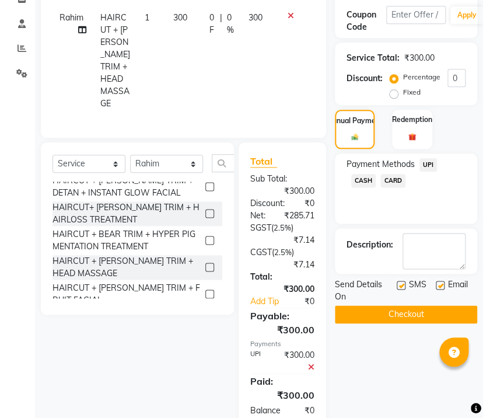
scroll to position [14, 0]
click at [420, 315] on button "Checkout" at bounding box center [406, 314] width 142 height 18
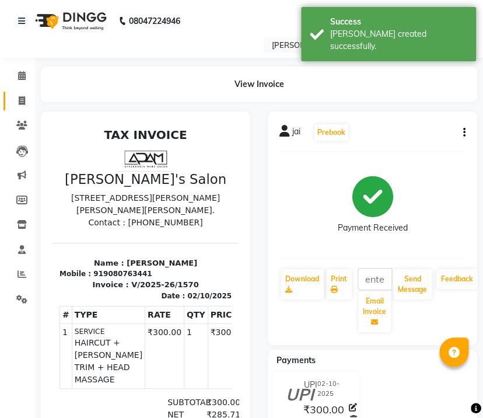
click at [27, 93] on link "Invoice" at bounding box center [17, 101] width 28 height 19
select select "service"
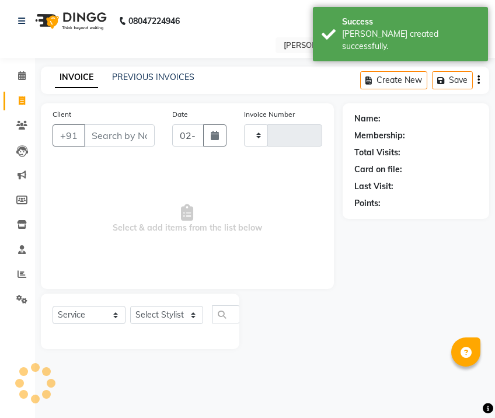
type input "1571"
select select "8614"
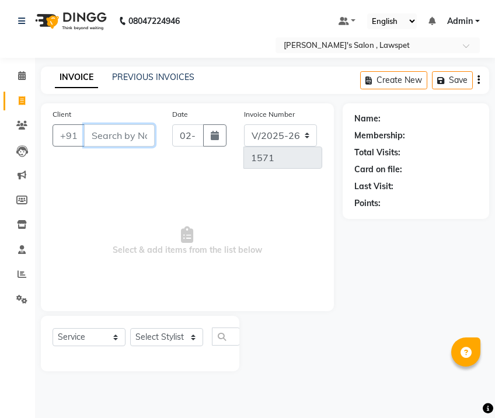
paste input "9894313216"
type input "9894313216"
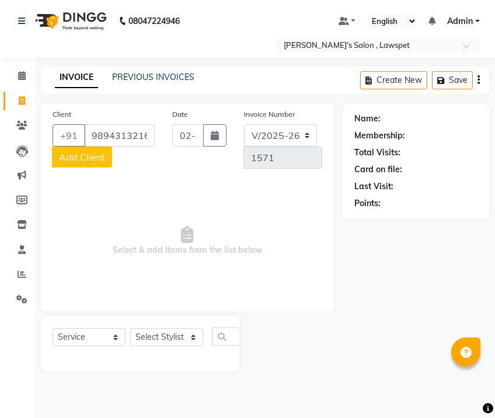
click at [75, 158] on span "Add Client" at bounding box center [82, 157] width 46 height 12
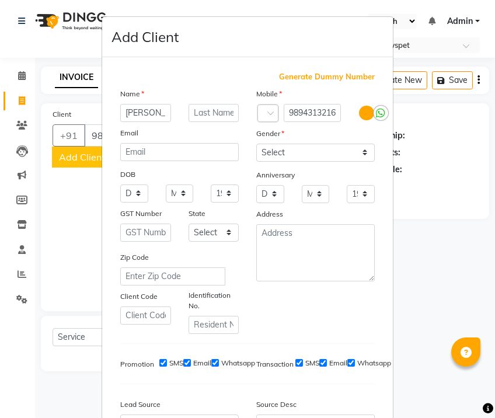
type input "[PERSON_NAME]"
click at [314, 166] on div "Anniversary" at bounding box center [315, 175] width 136 height 19
click at [315, 152] on select "Select [DEMOGRAPHIC_DATA] [DEMOGRAPHIC_DATA] Other Prefer Not To Say" at bounding box center [315, 152] width 118 height 18
select select "[DEMOGRAPHIC_DATA]"
click at [256, 143] on select "Select [DEMOGRAPHIC_DATA] [DEMOGRAPHIC_DATA] Other Prefer Not To Say" at bounding box center [315, 152] width 118 height 18
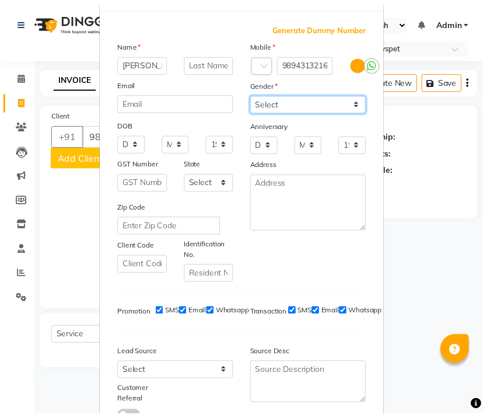
scroll to position [137, 0]
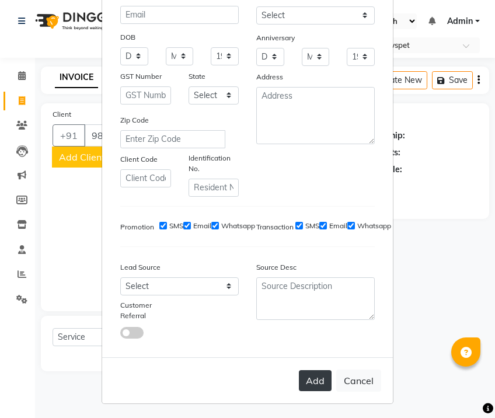
click at [310, 376] on button "Add" at bounding box center [315, 380] width 33 height 21
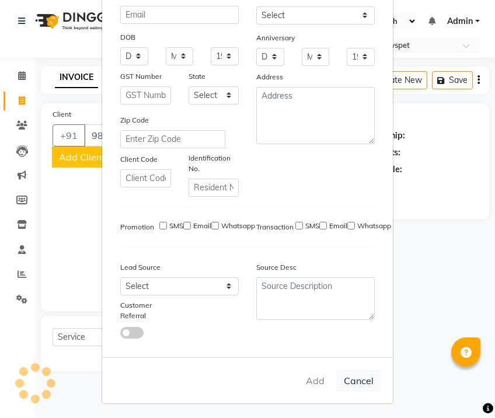
select select
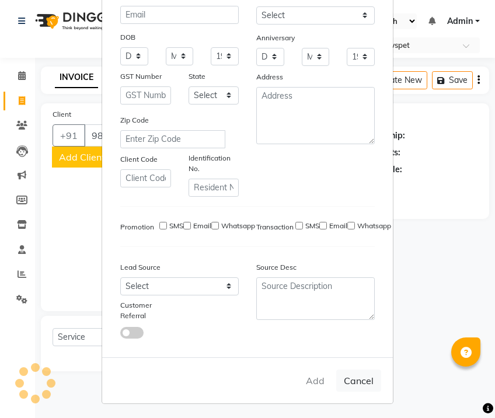
select select
checkbox input "false"
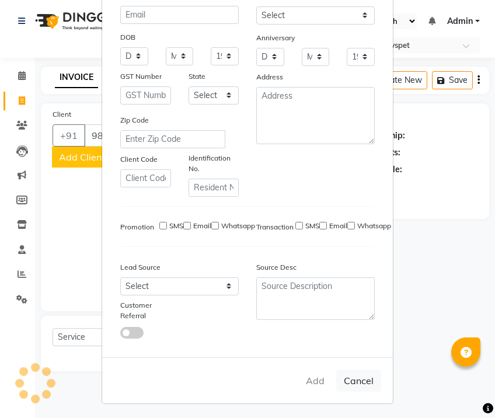
checkbox input "false"
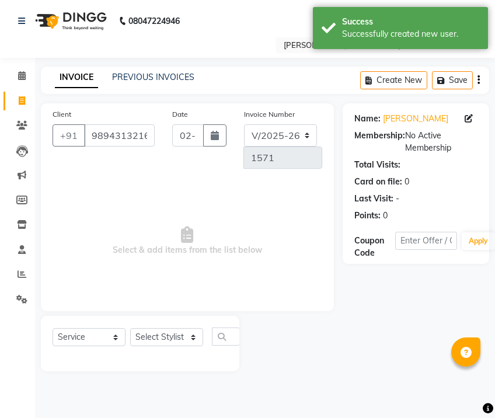
click at [162, 325] on div "Select Service Product Membership Package Voucher Prepaid Gift Card Select Styl…" at bounding box center [140, 343] width 198 height 55
click at [159, 335] on select "Select Stylist Admin [PERSON_NAME]" at bounding box center [166, 337] width 73 height 18
click at [317, 360] on div at bounding box center [290, 343] width 103 height 55
click at [183, 335] on select "Select Stylist Admin [PERSON_NAME]" at bounding box center [166, 337] width 73 height 18
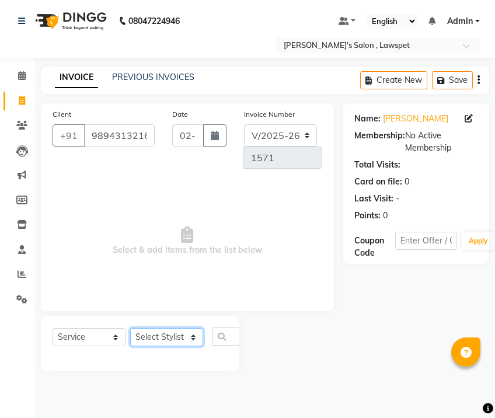
select select "86417"
click at [130, 328] on select "Select Stylist Admin [PERSON_NAME]" at bounding box center [166, 337] width 73 height 18
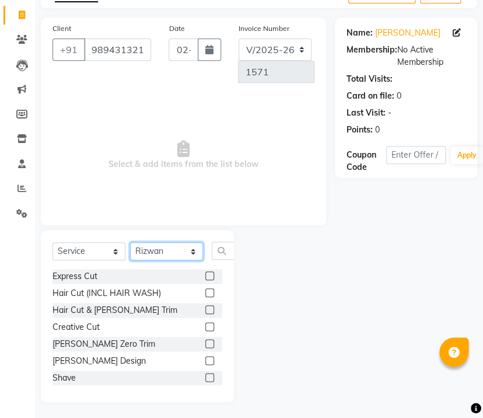
scroll to position [87, 0]
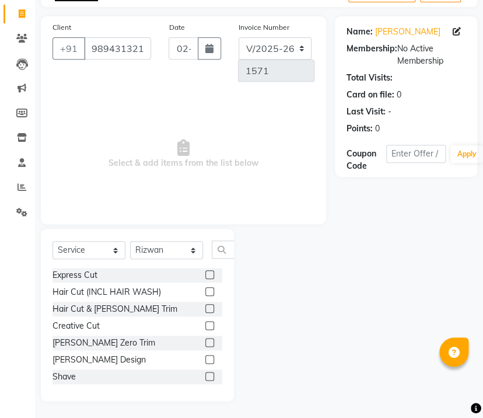
click at [205, 306] on label at bounding box center [209, 308] width 9 height 9
click at [205, 306] on input "checkbox" at bounding box center [209, 309] width 8 height 8
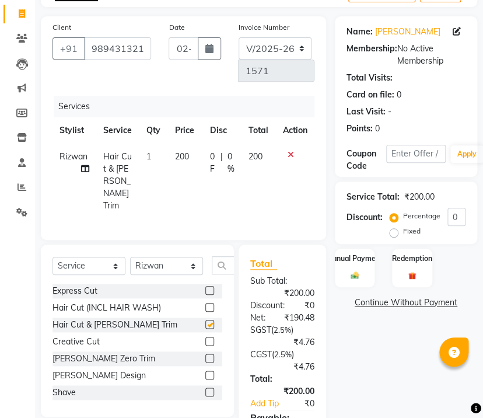
checkbox input "false"
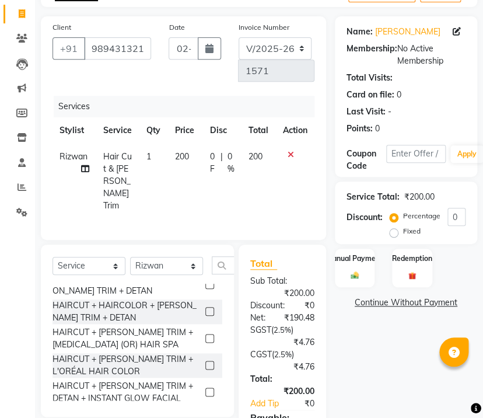
scroll to position [949, 0]
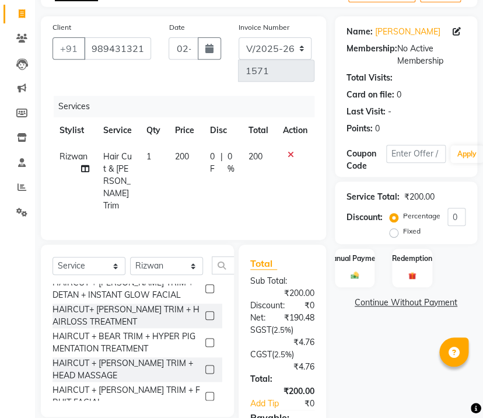
click at [205, 365] on label at bounding box center [209, 369] width 9 height 9
click at [205, 366] on input "checkbox" at bounding box center [209, 370] width 8 height 8
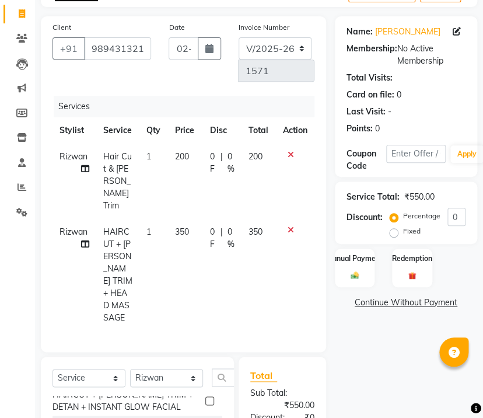
checkbox input "false"
click at [291, 150] on icon at bounding box center [291, 154] width 6 height 8
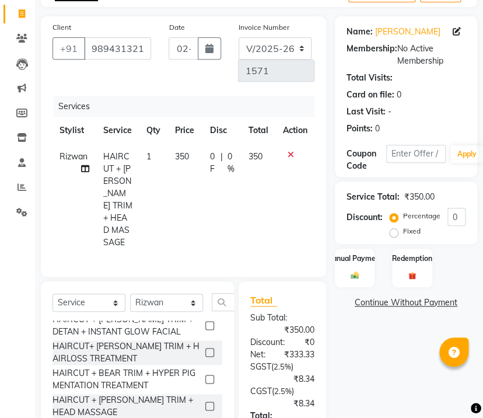
drag, startPoint x: 247, startPoint y: 153, endPoint x: 262, endPoint y: 150, distance: 15.9
click at [262, 150] on td "350" at bounding box center [258, 199] width 34 height 112
select select "86417"
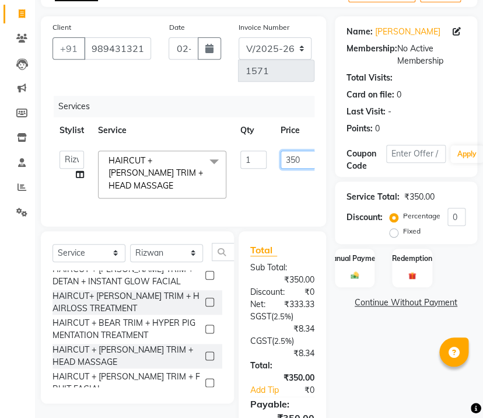
click at [292, 159] on input "350" at bounding box center [298, 159] width 35 height 18
type input "250"
click at [346, 268] on div "Manual Payment" at bounding box center [354, 267] width 41 height 40
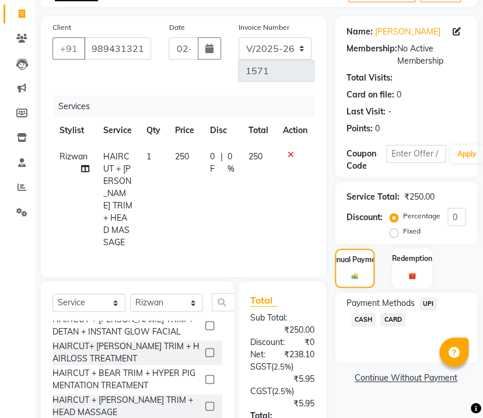
click at [366, 324] on span "CASH" at bounding box center [363, 319] width 25 height 13
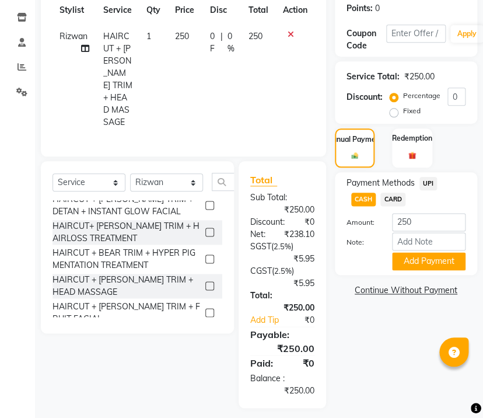
scroll to position [226, 0]
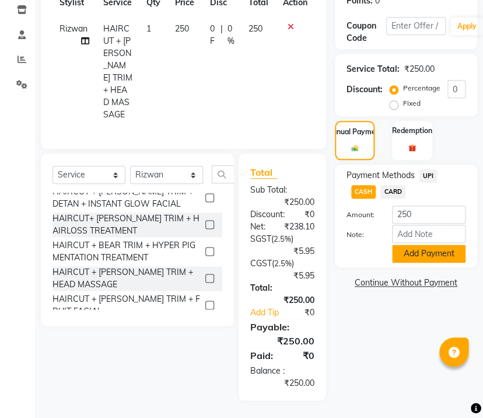
click at [408, 244] on button "Add Payment" at bounding box center [428, 253] width 73 height 18
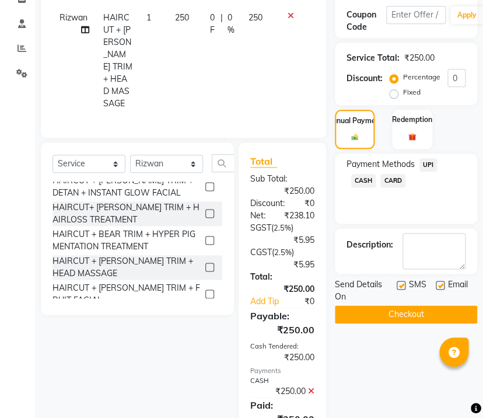
click at [395, 314] on button "Checkout" at bounding box center [406, 314] width 142 height 18
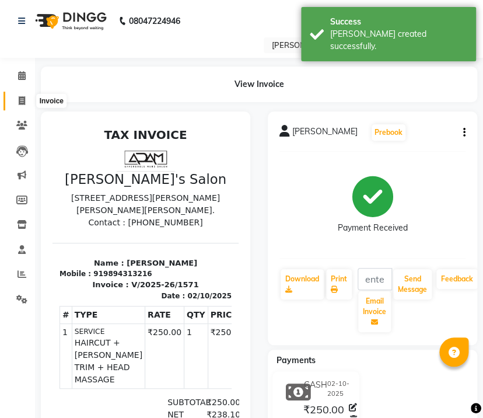
click at [23, 100] on icon at bounding box center [22, 100] width 6 height 9
select select "service"
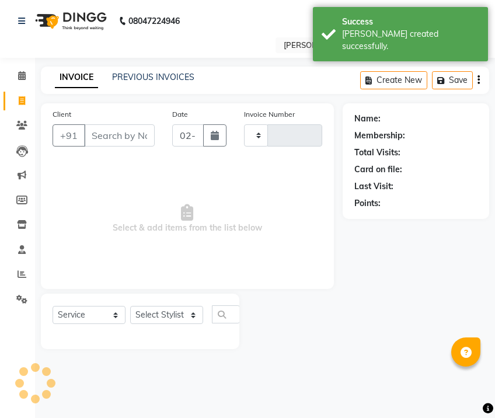
type input "1572"
select select "8614"
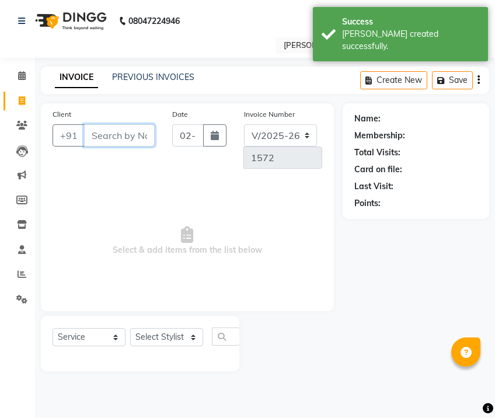
click at [117, 137] on input "Client" at bounding box center [119, 135] width 71 height 22
paste input "7708378304"
type input "7708378304"
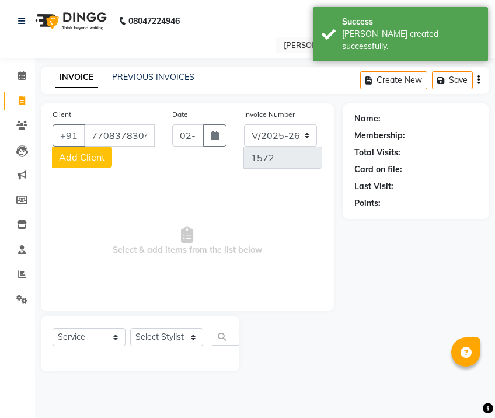
click at [89, 154] on span "Add Client" at bounding box center [82, 157] width 46 height 12
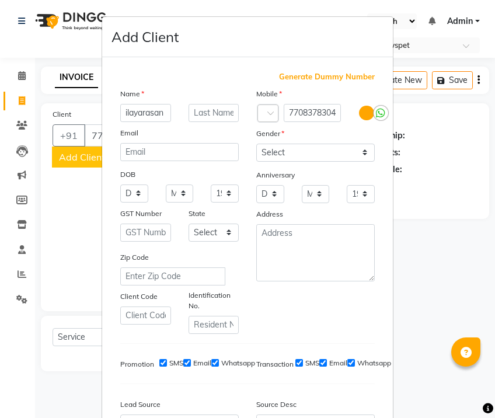
type input "ilayarasan"
click at [336, 152] on select "Select [DEMOGRAPHIC_DATA] [DEMOGRAPHIC_DATA] Other Prefer Not To Say" at bounding box center [315, 152] width 118 height 18
select select "[DEMOGRAPHIC_DATA]"
click at [256, 143] on select "Select [DEMOGRAPHIC_DATA] [DEMOGRAPHIC_DATA] Other Prefer Not To Say" at bounding box center [315, 152] width 118 height 18
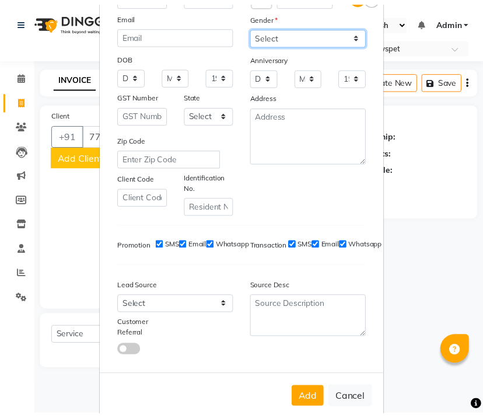
scroll to position [137, 0]
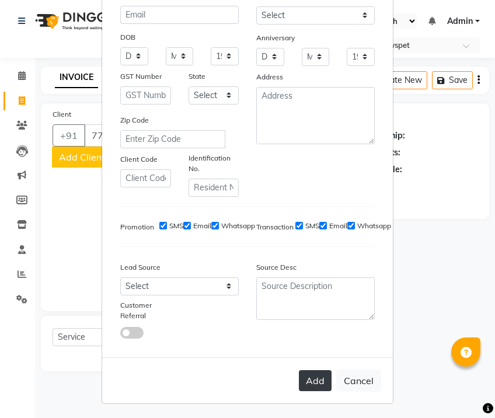
click at [310, 376] on div "Add Cancel" at bounding box center [247, 380] width 290 height 46
click at [309, 377] on button "Add" at bounding box center [315, 380] width 33 height 21
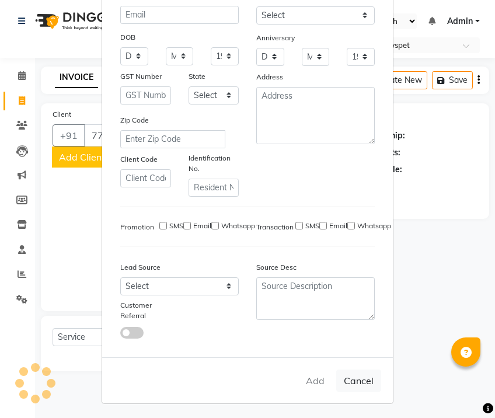
select select
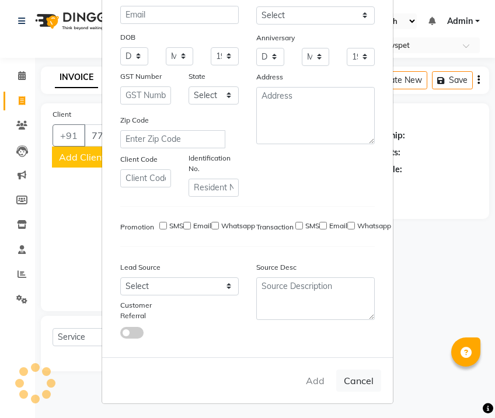
select select
checkbox input "false"
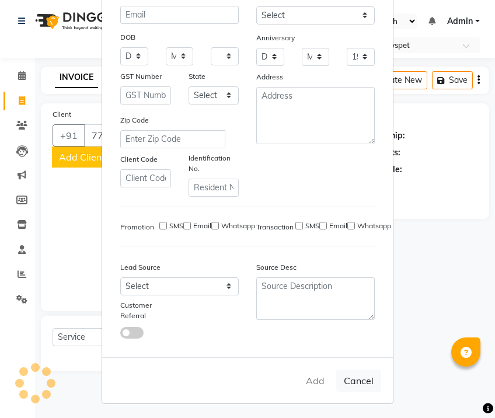
checkbox input "false"
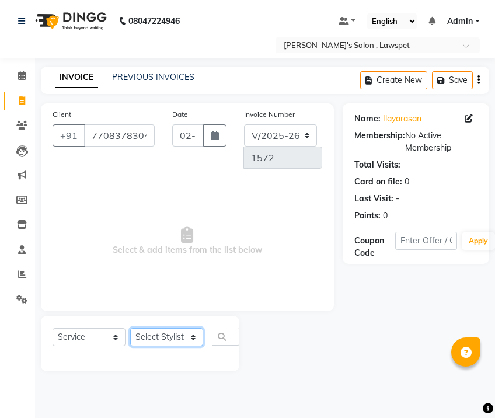
click at [156, 341] on select "Select Stylist Admin [PERSON_NAME]" at bounding box center [166, 337] width 73 height 18
select select "86419"
click at [130, 328] on select "Select Stylist Admin [PERSON_NAME]" at bounding box center [166, 337] width 73 height 18
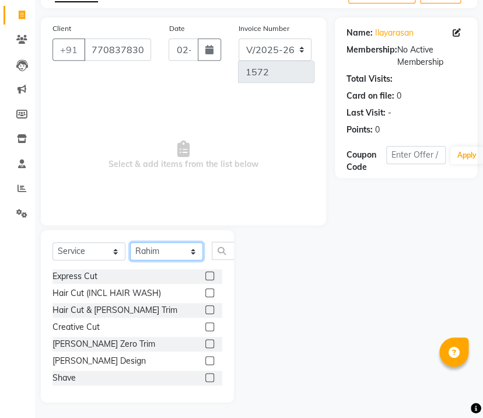
scroll to position [87, 0]
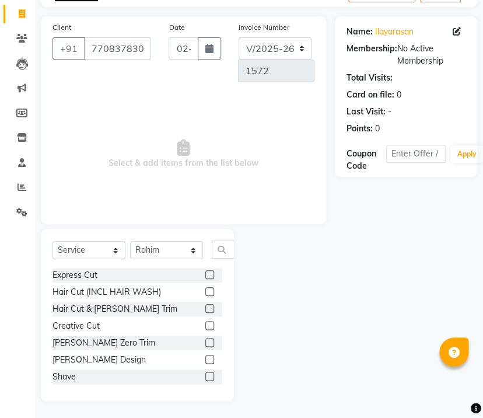
click at [205, 268] on div at bounding box center [213, 275] width 17 height 15
click at [205, 276] on label at bounding box center [209, 274] width 9 height 9
click at [205, 276] on input "checkbox" at bounding box center [209, 275] width 8 height 8
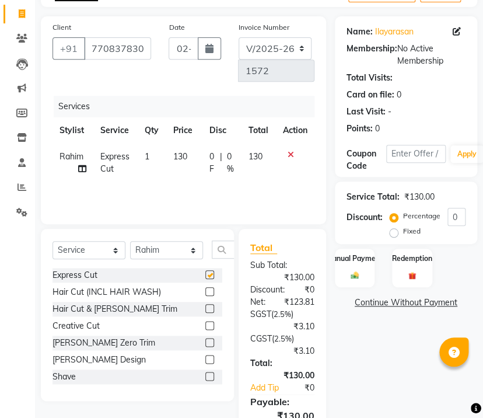
checkbox input "false"
click at [205, 308] on label at bounding box center [209, 308] width 9 height 9
click at [205, 308] on input "checkbox" at bounding box center [209, 309] width 8 height 8
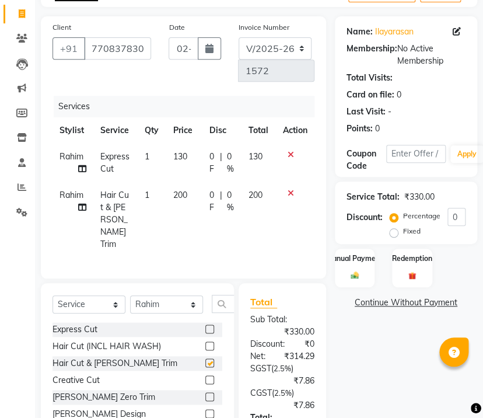
checkbox input "false"
click at [365, 273] on div "Manual Payment" at bounding box center [354, 267] width 41 height 40
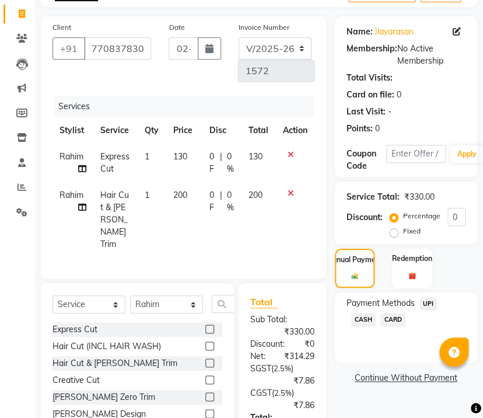
click at [372, 316] on span "CASH" at bounding box center [363, 319] width 25 height 13
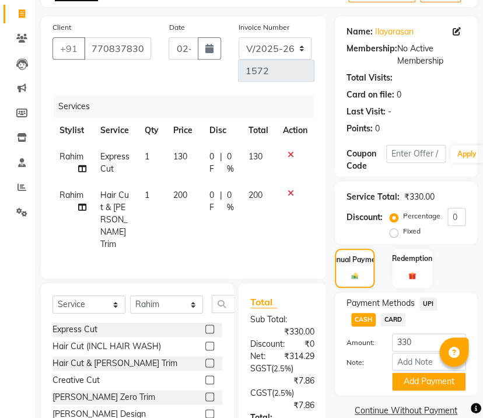
scroll to position [215, 0]
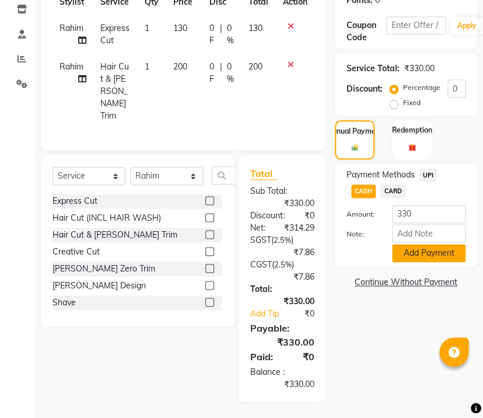
click at [429, 250] on button "Add Payment" at bounding box center [428, 253] width 73 height 18
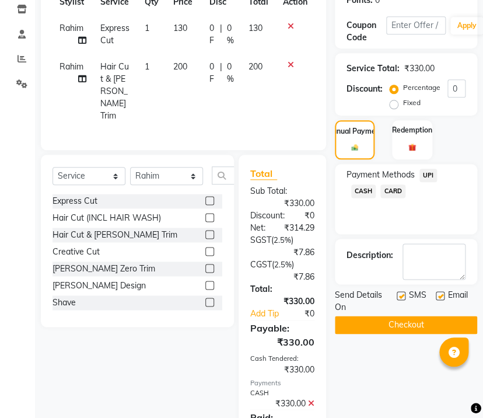
click at [409, 326] on button "Checkout" at bounding box center [406, 325] width 142 height 18
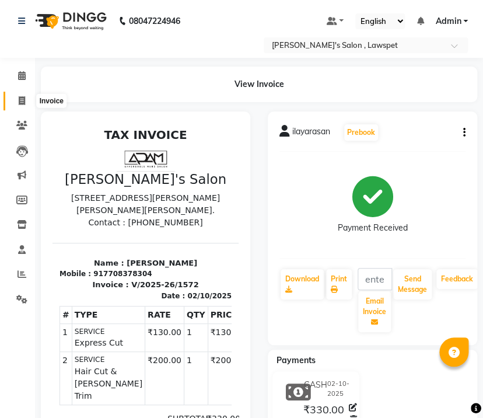
click at [24, 107] on span at bounding box center [22, 100] width 20 height 13
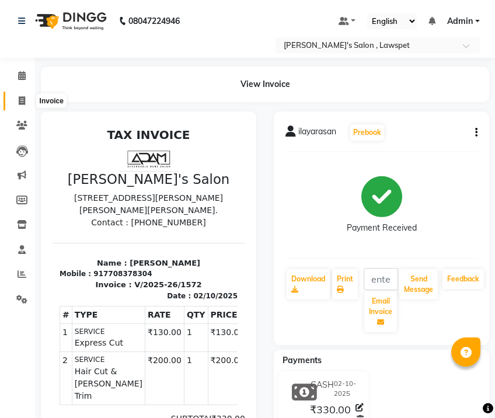
select select "service"
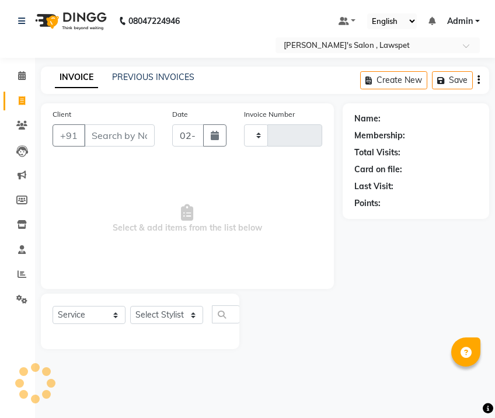
type input "1573"
select select "8614"
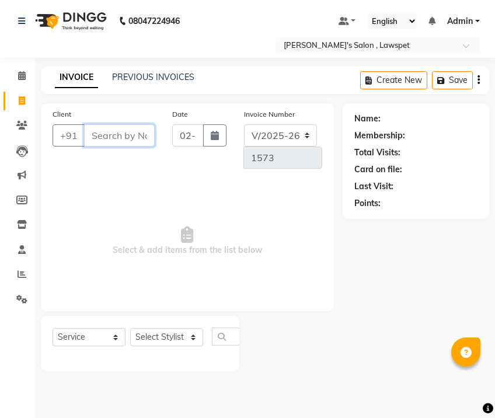
click at [115, 133] on input "Client" at bounding box center [119, 135] width 71 height 22
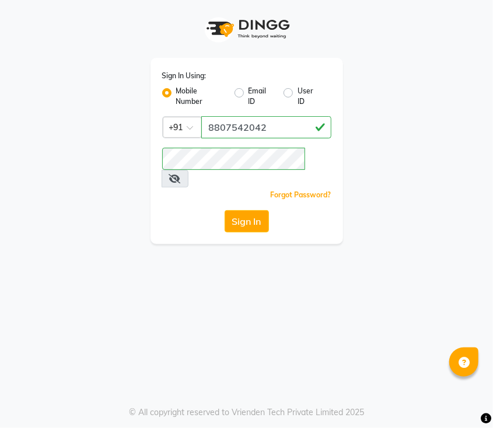
click at [253, 210] on button "Sign In" at bounding box center [247, 221] width 44 height 22
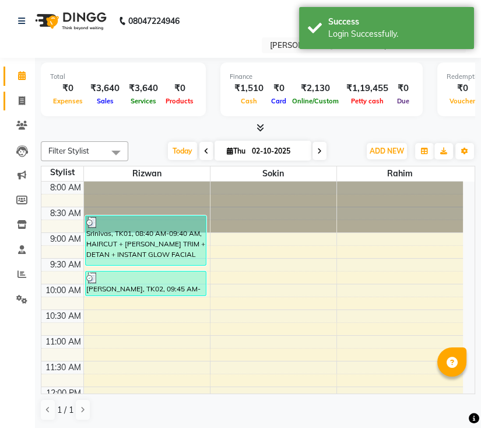
click at [24, 100] on icon at bounding box center [22, 100] width 6 height 9
select select "service"
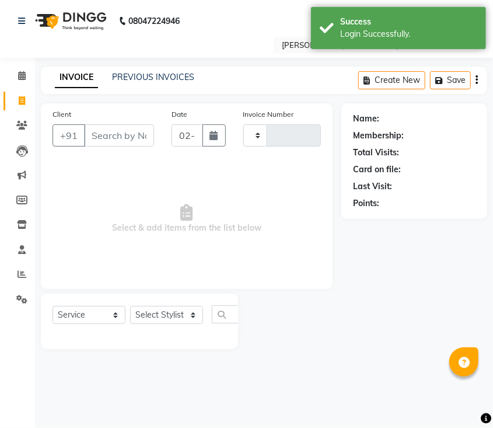
type input "1573"
select select "8614"
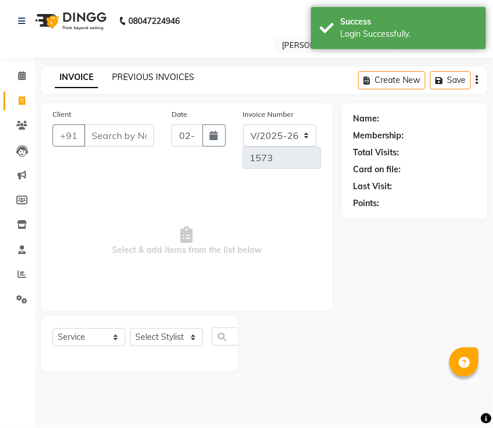
click at [139, 76] on link "PREVIOUS INVOICES" at bounding box center [153, 77] width 82 height 10
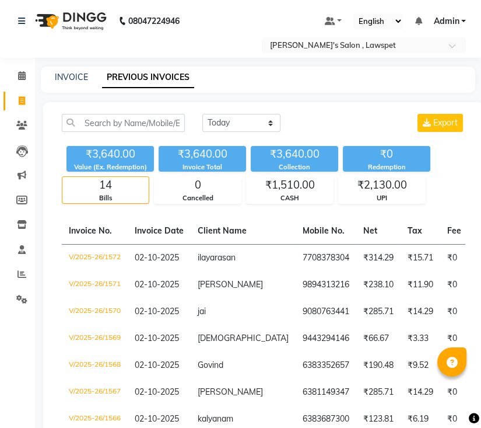
click at [78, 84] on div "INVOICE PREVIOUS INVOICES" at bounding box center [258, 79] width 435 height 26
click at [76, 68] on div "INVOICE PREVIOUS INVOICES" at bounding box center [258, 79] width 435 height 26
click at [77, 75] on link "INVOICE" at bounding box center [71, 77] width 33 height 10
select select "8614"
select select "service"
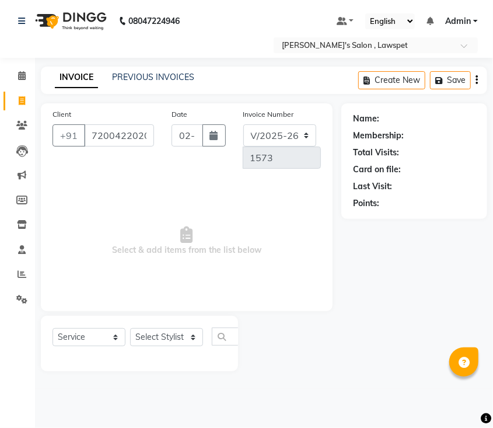
type input "7200422020"
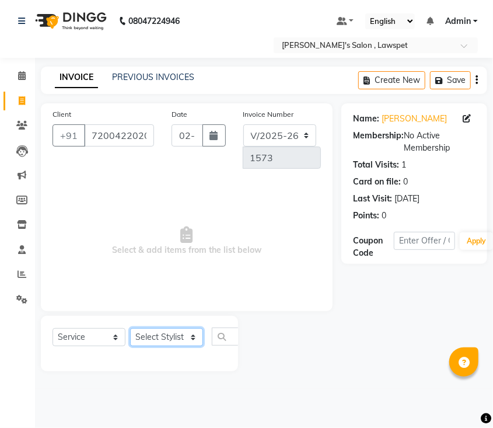
click at [167, 331] on select "Select Stylist Admin [PERSON_NAME]" at bounding box center [166, 337] width 73 height 18
select select "86417"
click at [130, 328] on select "Select Stylist Admin [PERSON_NAME]" at bounding box center [166, 337] width 73 height 18
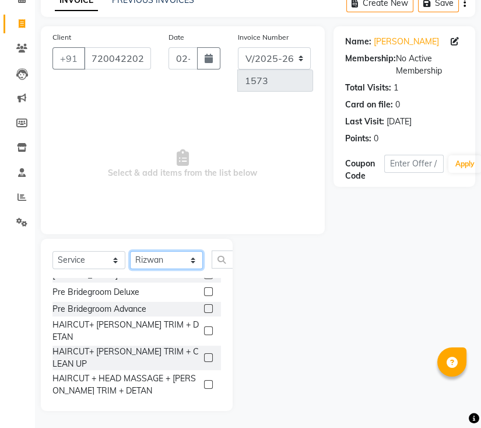
scroll to position [949, 0]
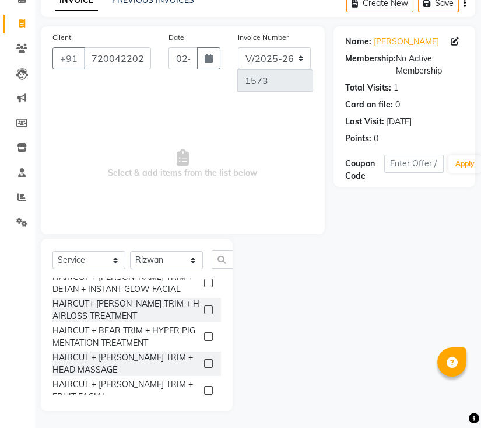
click at [204, 359] on label at bounding box center [208, 363] width 9 height 9
click at [204, 360] on input "checkbox" at bounding box center [208, 364] width 8 height 8
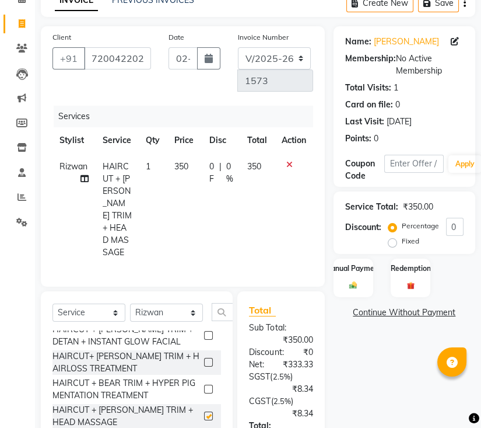
checkbox input "false"
click at [257, 162] on span "350" at bounding box center [254, 166] width 14 height 10
select select "86417"
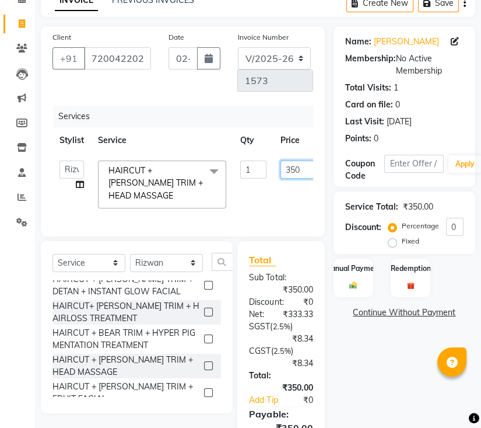
click at [294, 167] on input "350" at bounding box center [298, 169] width 35 height 18
type input "300"
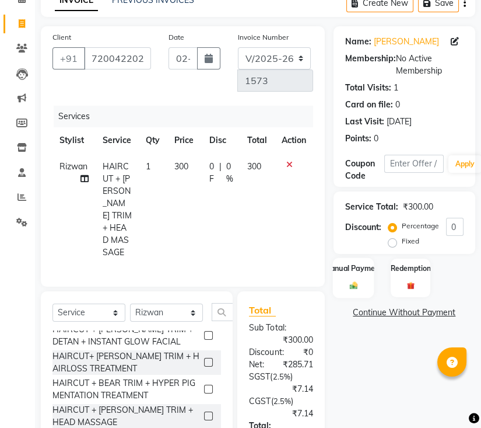
click at [341, 268] on label "Manual Payment" at bounding box center [353, 267] width 58 height 11
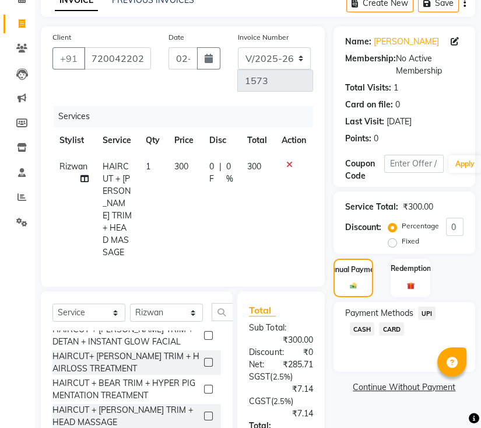
click at [429, 311] on span "UPI" at bounding box center [427, 312] width 18 height 13
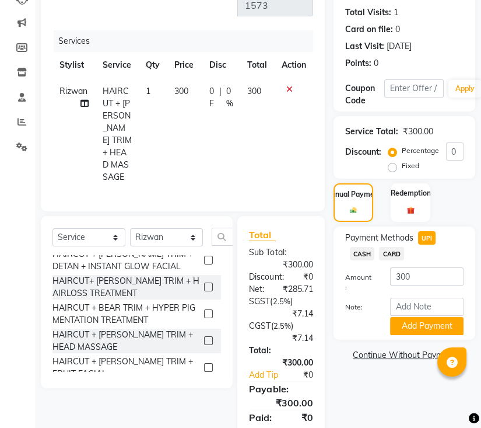
scroll to position [216, 0]
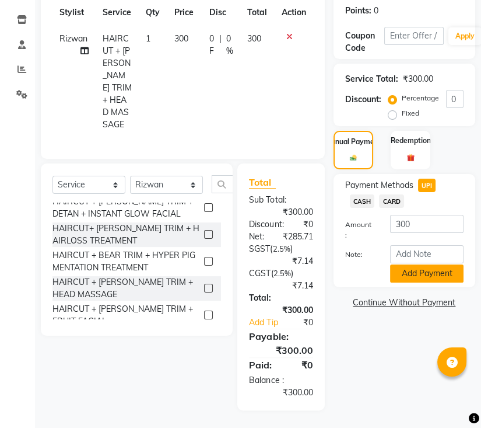
click at [429, 264] on button "Add Payment" at bounding box center [426, 273] width 73 height 18
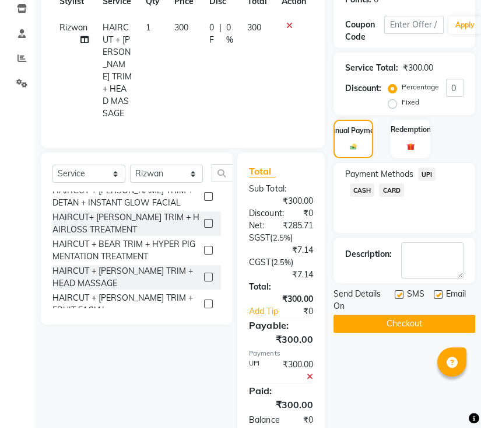
click at [415, 318] on button "Checkout" at bounding box center [405, 323] width 142 height 18
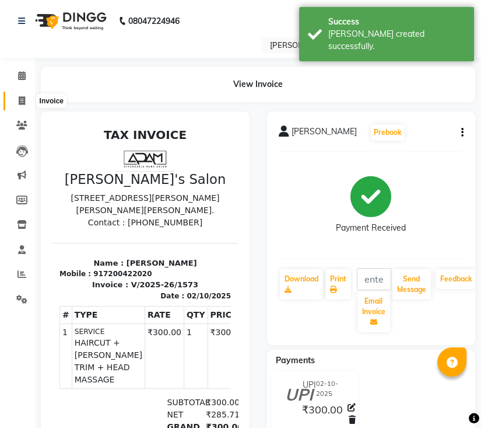
click at [19, 94] on span at bounding box center [22, 100] width 20 height 13
select select "service"
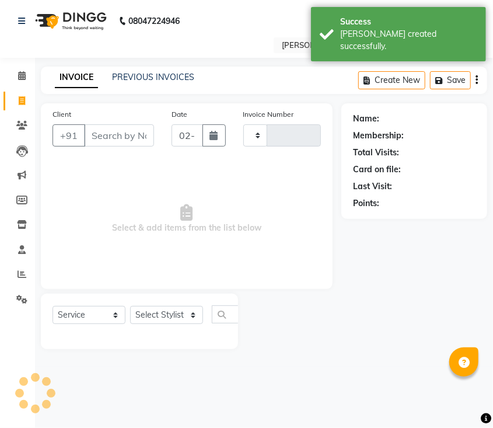
type input "1574"
select select "8614"
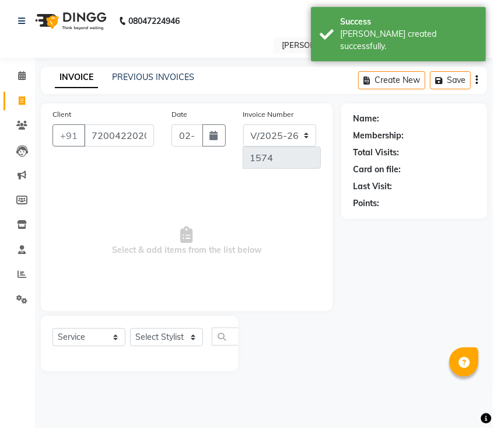
type input "7200422020"
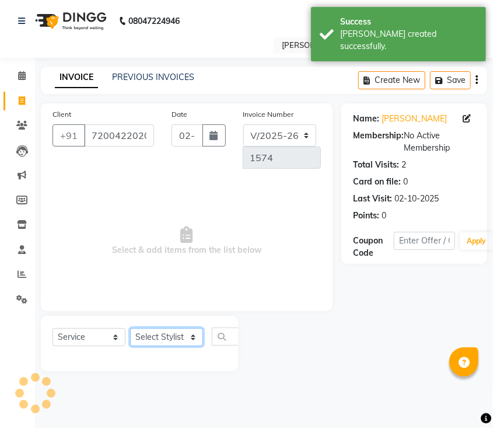
click at [160, 335] on select "Select Stylist Admin [PERSON_NAME]" at bounding box center [166, 337] width 73 height 18
select select "86419"
click at [130, 328] on select "Select Stylist Admin [PERSON_NAME]" at bounding box center [166, 337] width 73 height 18
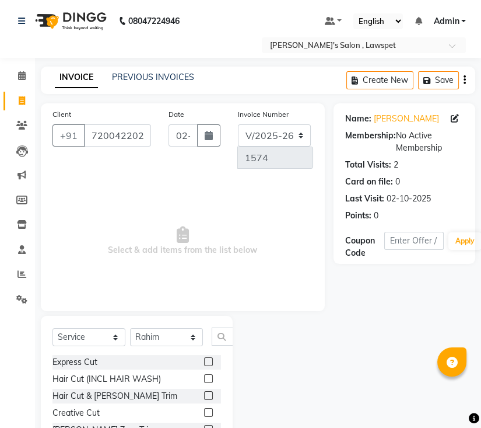
click at [204, 358] on label at bounding box center [208, 361] width 9 height 9
click at [204, 358] on input "checkbox" at bounding box center [208, 362] width 8 height 8
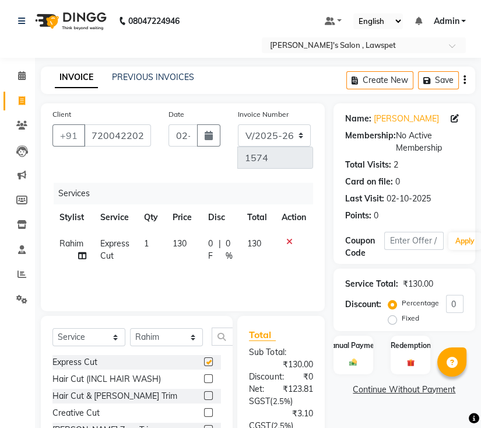
checkbox input "false"
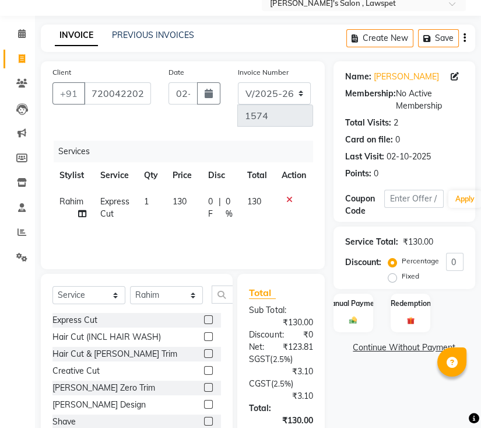
scroll to position [78, 0]
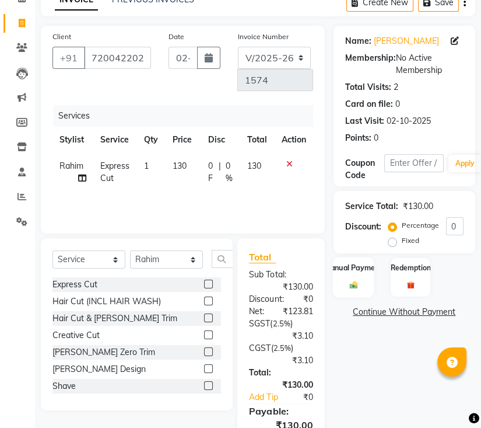
click at [363, 282] on div "Manual Payment" at bounding box center [352, 277] width 41 height 40
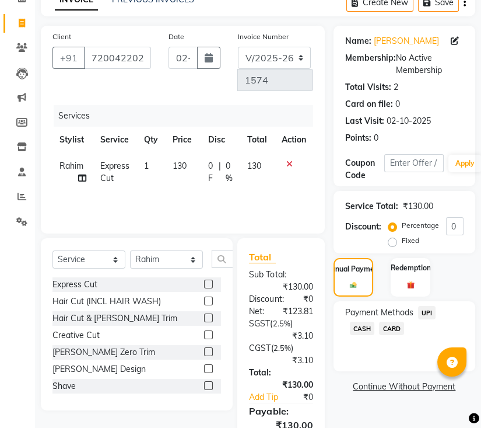
click at [425, 310] on span "UPI" at bounding box center [427, 312] width 18 height 13
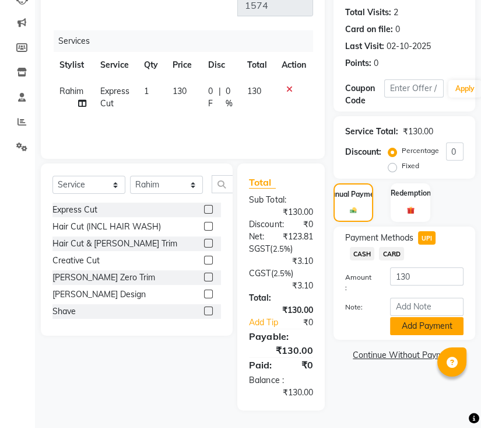
scroll to position [163, 0]
click at [423, 317] on button "Add Payment" at bounding box center [426, 326] width 73 height 18
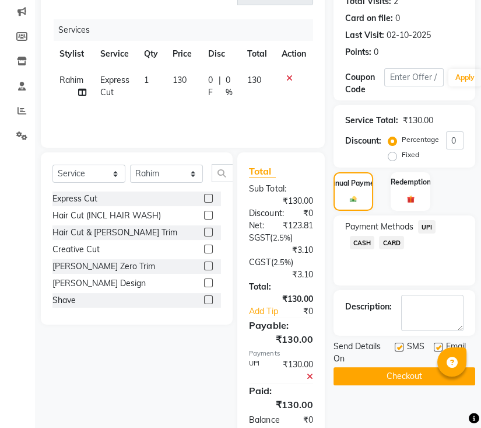
click at [392, 367] on button "Checkout" at bounding box center [405, 376] width 142 height 18
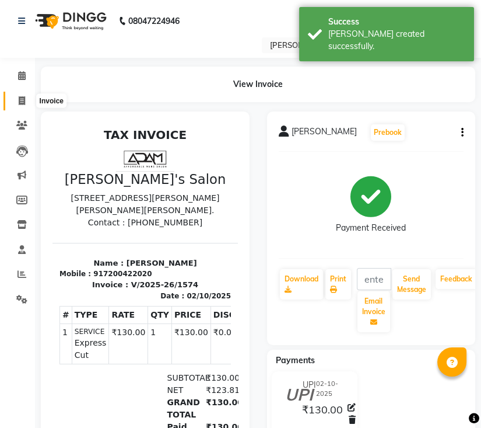
click at [19, 102] on icon at bounding box center [22, 100] width 6 height 9
select select "service"
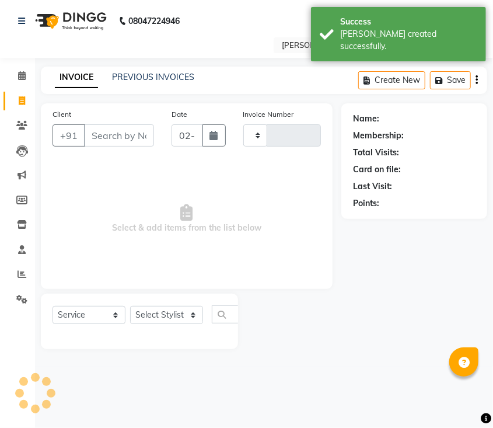
type input "1575"
select select "8614"
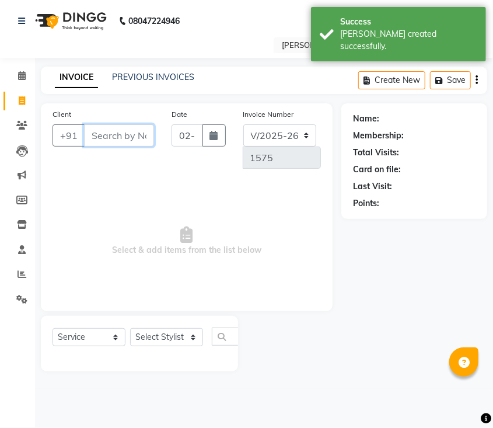
click at [113, 138] on input "Client" at bounding box center [119, 135] width 70 height 22
paste input "6384028064"
type input "6384028064"
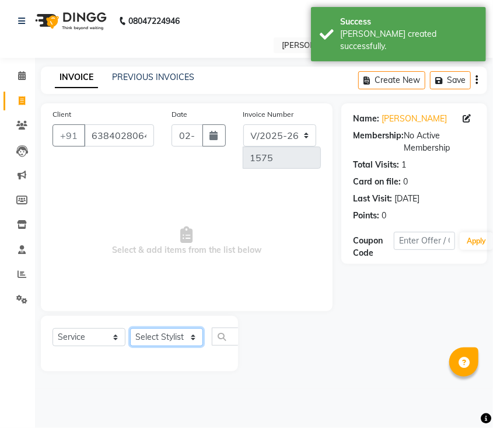
click at [169, 342] on select "Select Stylist Admin [PERSON_NAME]" at bounding box center [166, 337] width 73 height 18
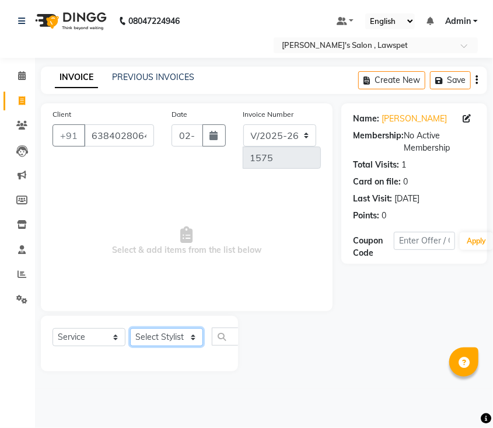
select select "86419"
click at [130, 328] on select "Select Stylist Admin [PERSON_NAME]" at bounding box center [166, 337] width 73 height 18
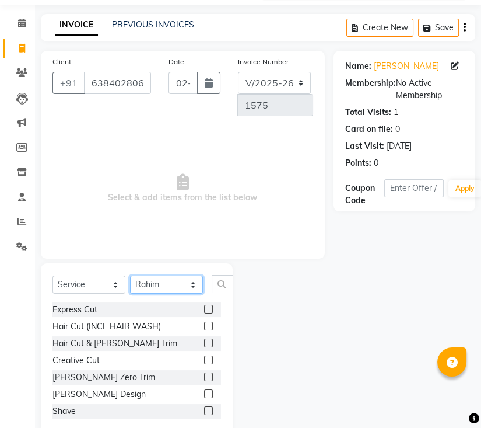
scroll to position [77, 0]
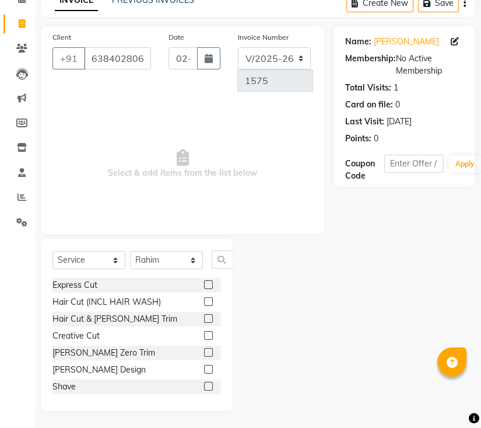
click at [204, 282] on label at bounding box center [208, 284] width 9 height 9
click at [204, 282] on input "checkbox" at bounding box center [208, 285] width 8 height 8
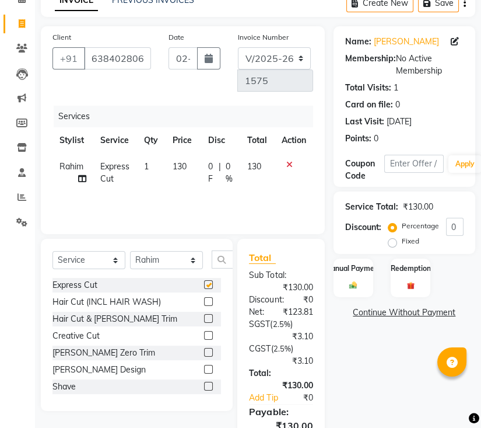
checkbox input "false"
click at [353, 270] on label "Manual Payment" at bounding box center [353, 267] width 58 height 11
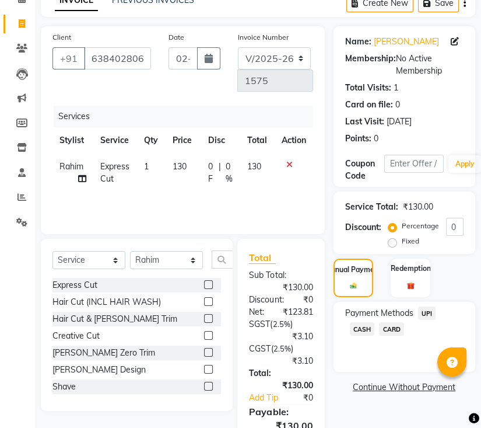
click at [423, 307] on span "UPI" at bounding box center [427, 312] width 18 height 13
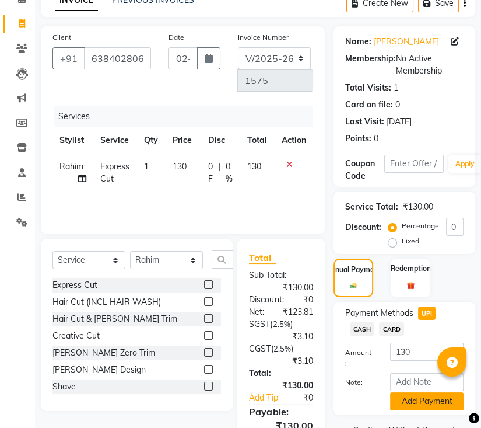
click at [422, 392] on button "Add Payment" at bounding box center [426, 401] width 73 height 18
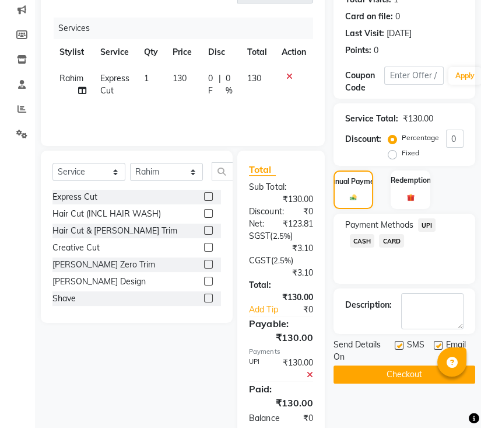
scroll to position [215, 0]
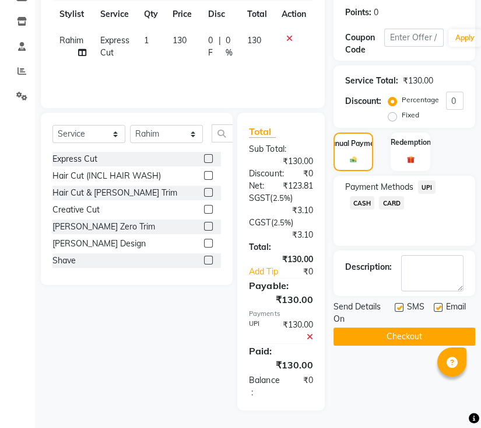
click at [385, 327] on button "Checkout" at bounding box center [405, 336] width 142 height 18
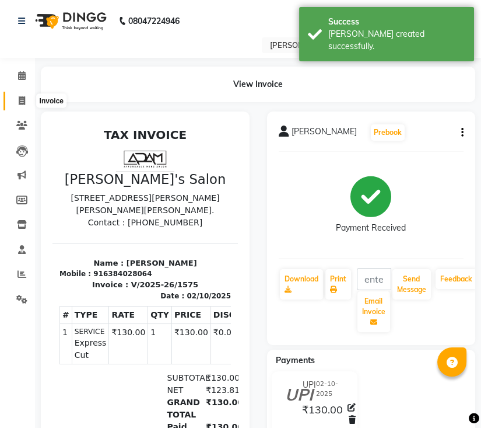
click at [19, 101] on icon at bounding box center [22, 100] width 6 height 9
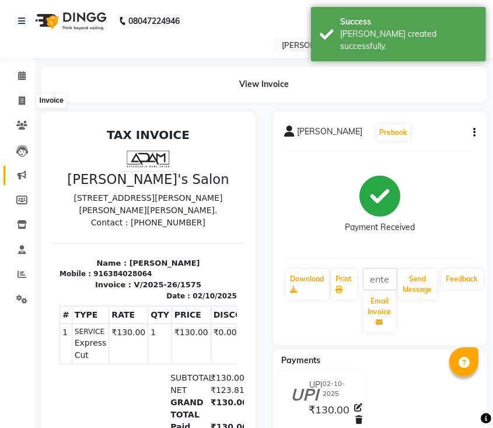
select select "8614"
select select "service"
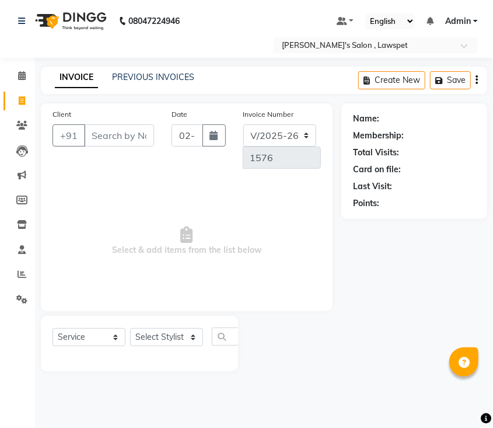
click at [387, 271] on div "Name: Membership: Total Visits: Card on file: Last Visit: Points:" at bounding box center [418, 237] width 155 height 268
